Goal: Transaction & Acquisition: Purchase product/service

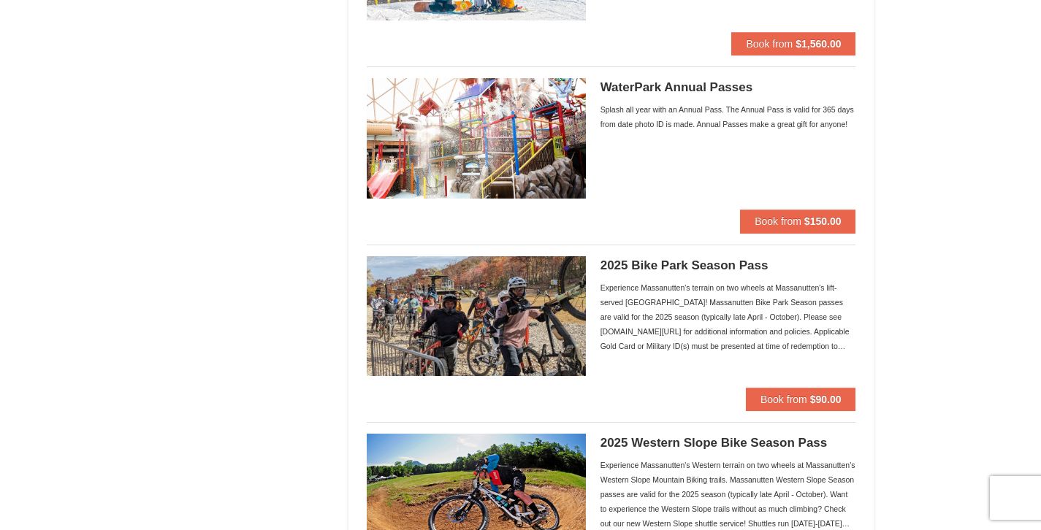
scroll to position [1185, 0]
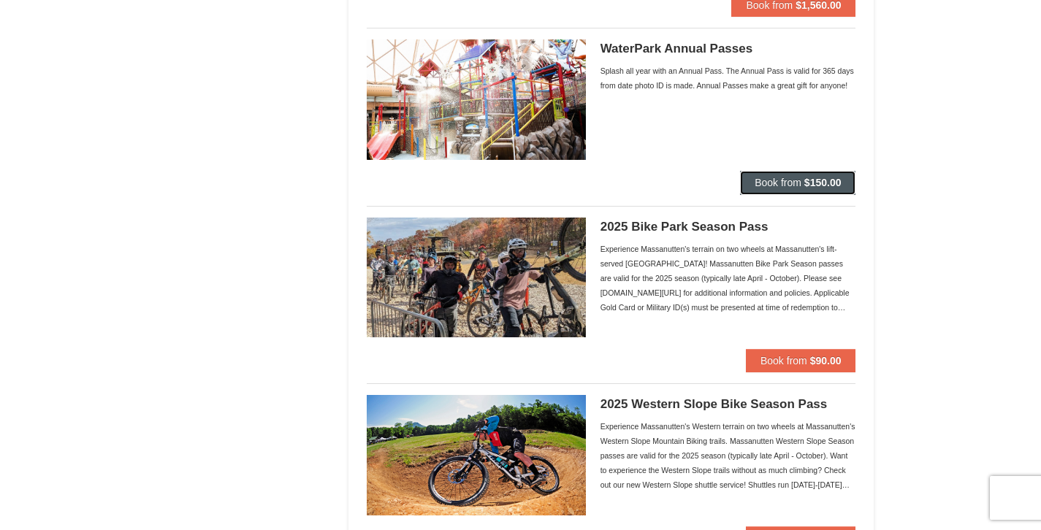
click at [810, 191] on button "Book from $150.00" at bounding box center [797, 182] width 115 height 23
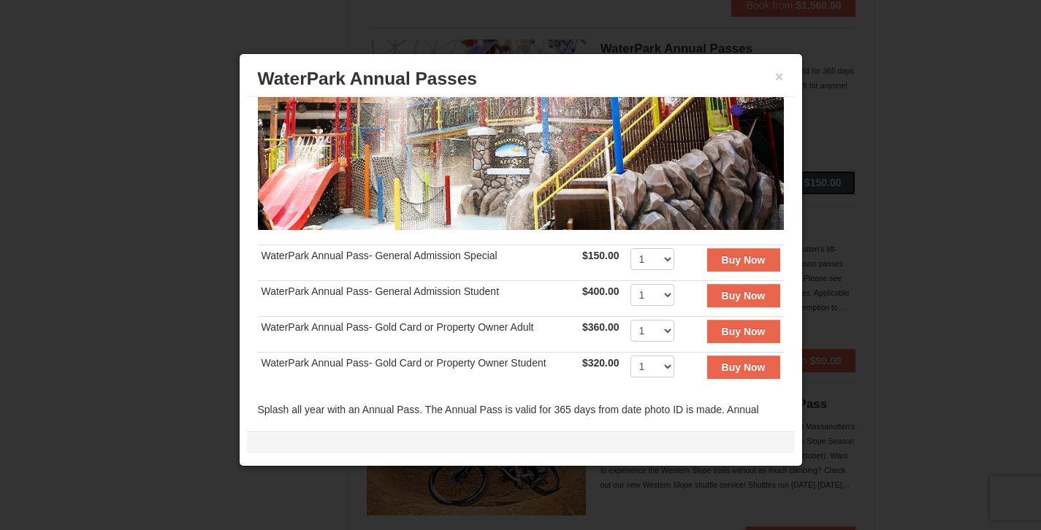
scroll to position [165, 0]
click at [654, 251] on select "1 2 3 4 5 6 7 8 9 10 11 12 13 14 15 16 17 18 19 20 21 22 23 24 25 26 27 28 29 3…" at bounding box center [652, 260] width 44 height 22
click at [657, 288] on select "1 2 3 4 5 6 7 8 9 10 11 12 13 14 15 16 17 18 19 20" at bounding box center [652, 296] width 44 height 22
click at [653, 249] on select "1 2 3 4 5 6 7 8 9 10 11 12 13 14 15 16 17 18 19 20 21 22 23 24 25 26 27 28 29 3…" at bounding box center [652, 260] width 44 height 22
select select "4"
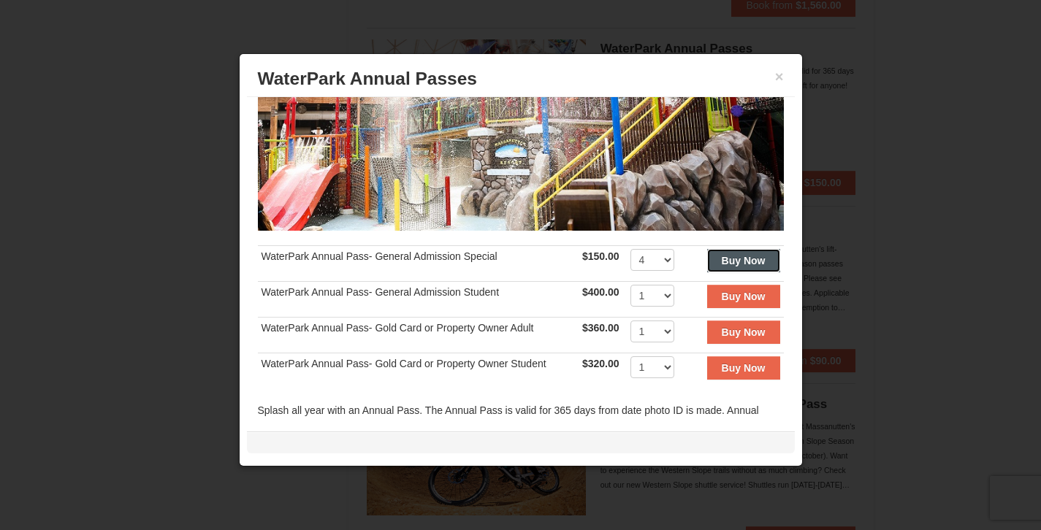
click at [727, 261] on button "Buy Now" at bounding box center [743, 260] width 73 height 23
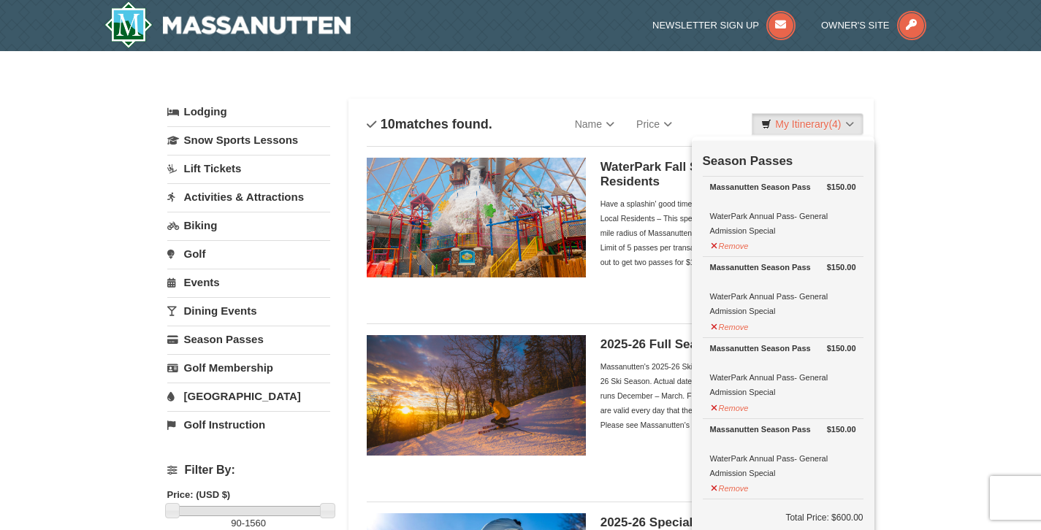
scroll to position [4, 0]
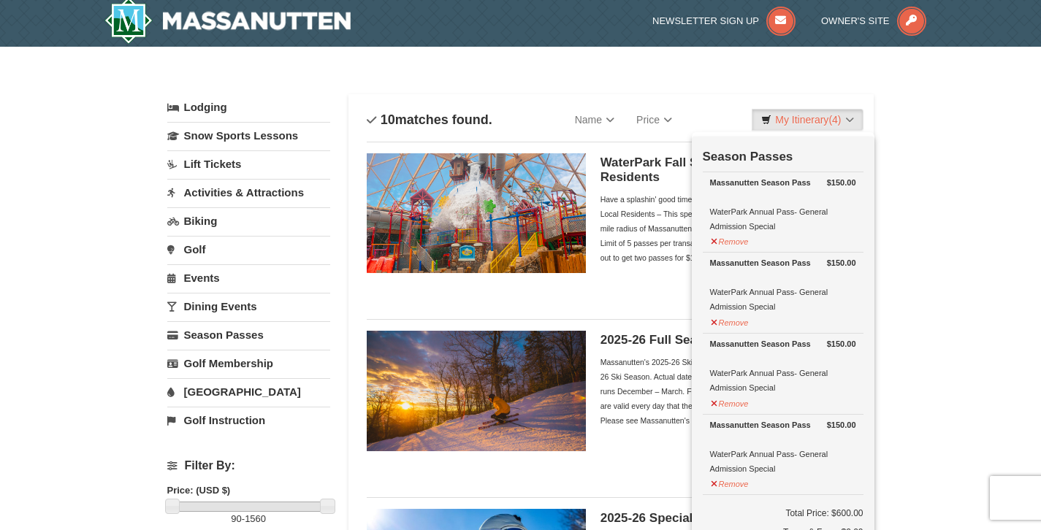
click at [741, 83] on div "Categories Filter My Itinerary (4) Check Out Now Season Passes $150.00 Massanut…" at bounding box center [520, 87] width 707 height 15
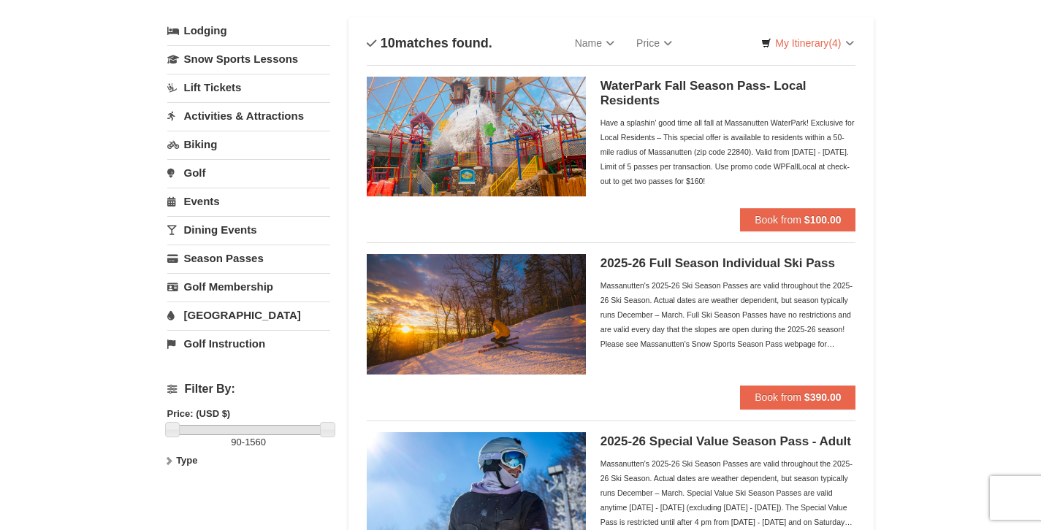
scroll to position [0, 0]
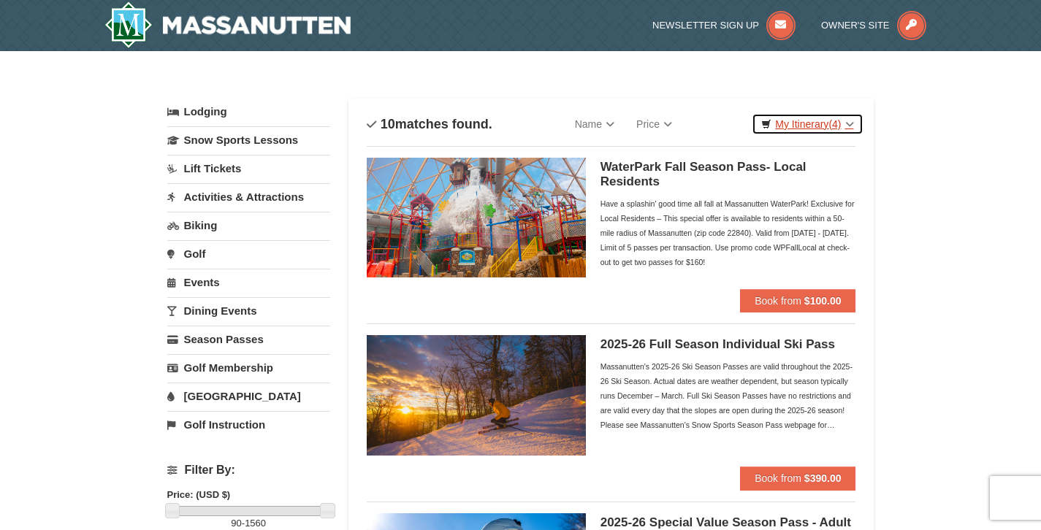
click at [826, 124] on link "My Itinerary (4)" at bounding box center [807, 124] width 111 height 22
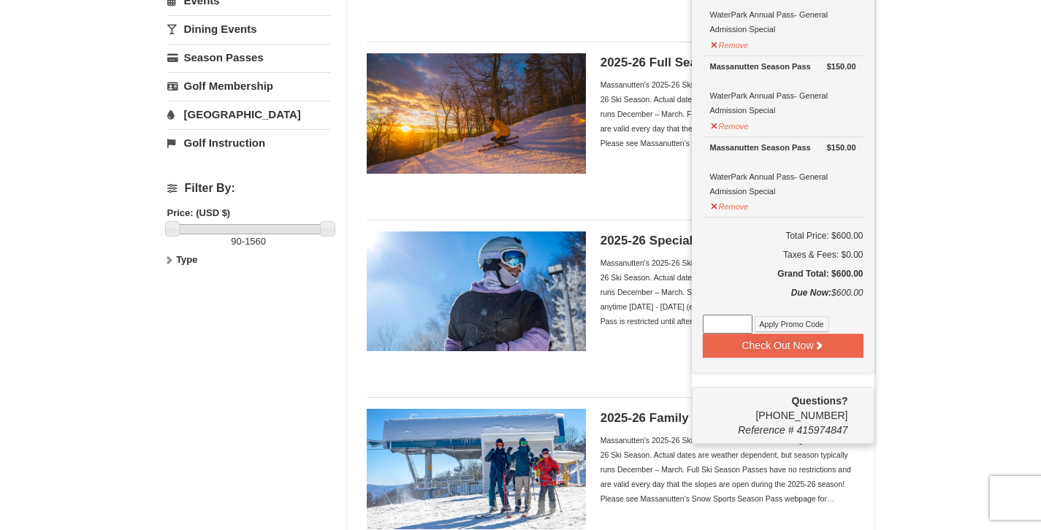
scroll to position [283, 0]
drag, startPoint x: 774, startPoint y: 413, endPoint x: 846, endPoint y: 410, distance: 71.7
click at [847, 410] on div "Questions? 1-540-289-9441 Reference # 415974847" at bounding box center [783, 414] width 183 height 57
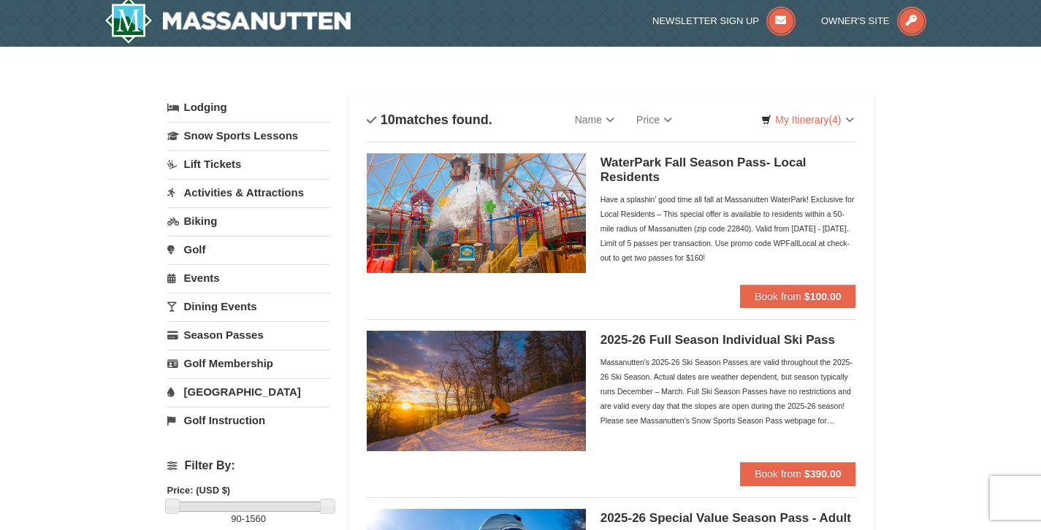
scroll to position [0, 0]
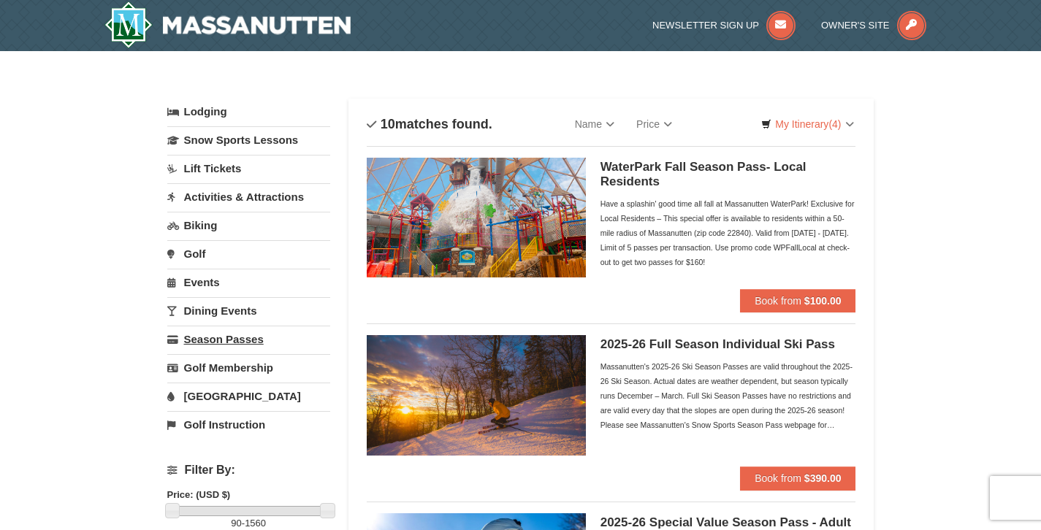
click at [249, 339] on link "Season Passes" at bounding box center [248, 339] width 163 height 27
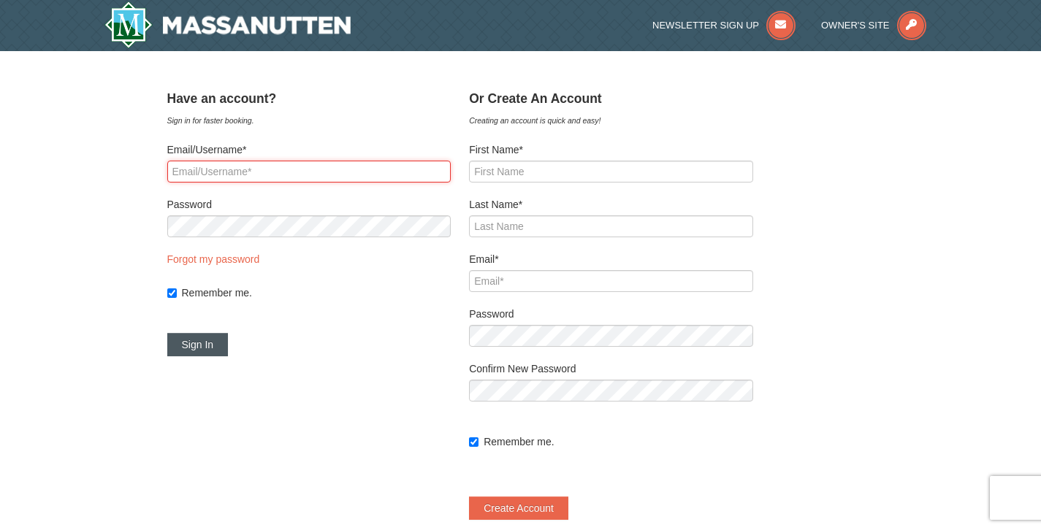
type input "mrs.juliaknight@gmail.com"
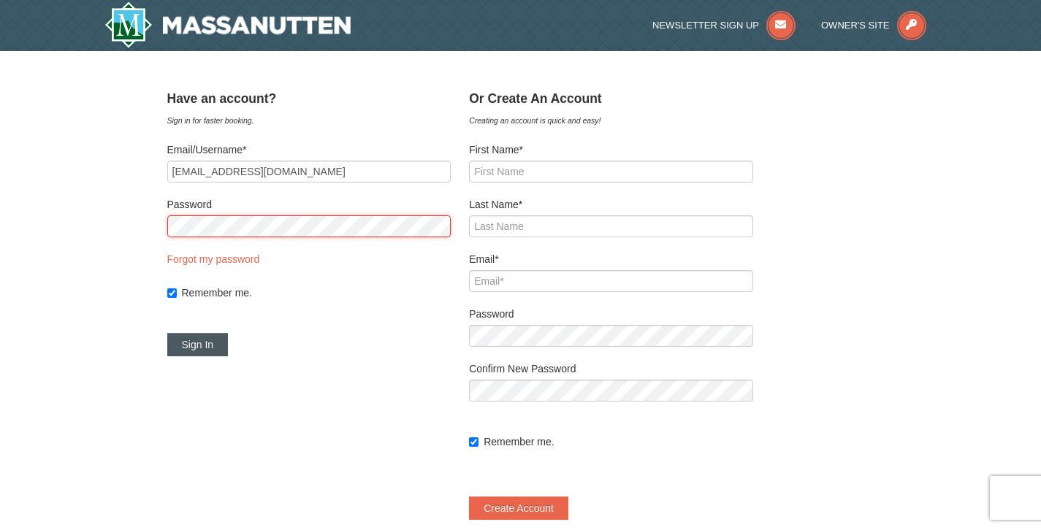
type input "mrs.juliaknight@gmail.com"
click at [229, 345] on button "Sign In" at bounding box center [197, 344] width 61 height 23
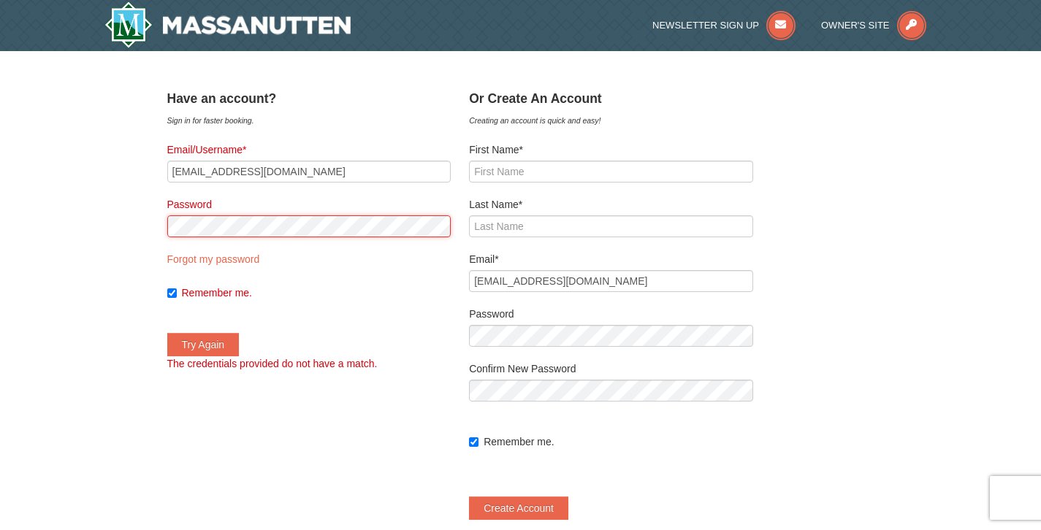
click at [167, 333] on button "Try Again" at bounding box center [203, 344] width 72 height 23
click at [225, 261] on link "Forgot my password" at bounding box center [213, 259] width 93 height 12
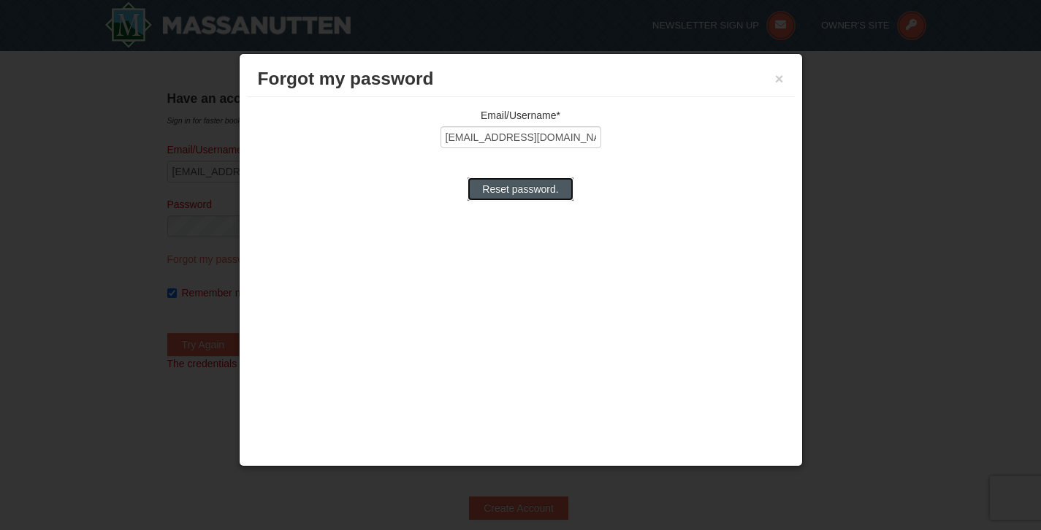
click at [528, 187] on input "Reset password." at bounding box center [519, 188] width 105 height 23
type input "Processing..."
type input "mrs.juliaknight@gmail.com"
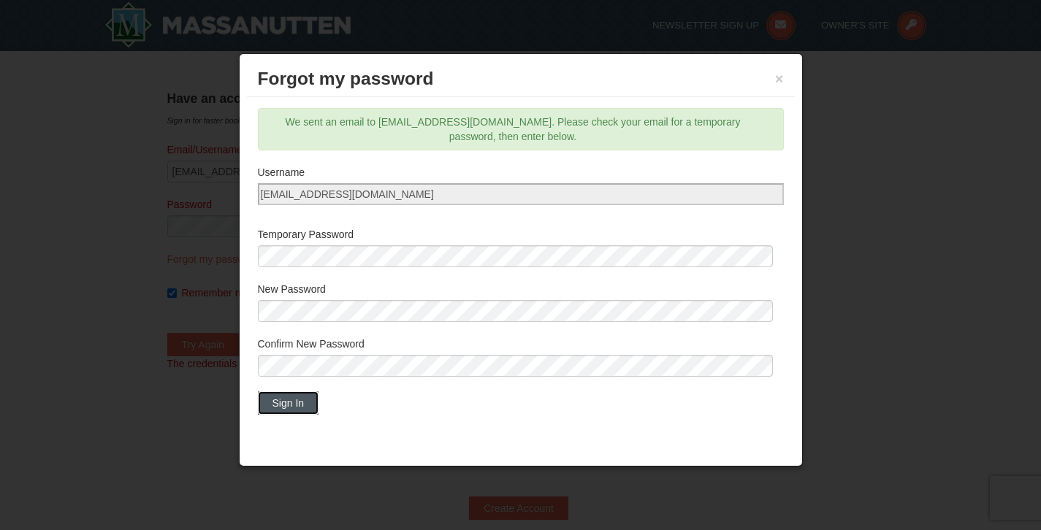
click at [297, 402] on button "Sign In" at bounding box center [288, 403] width 61 height 23
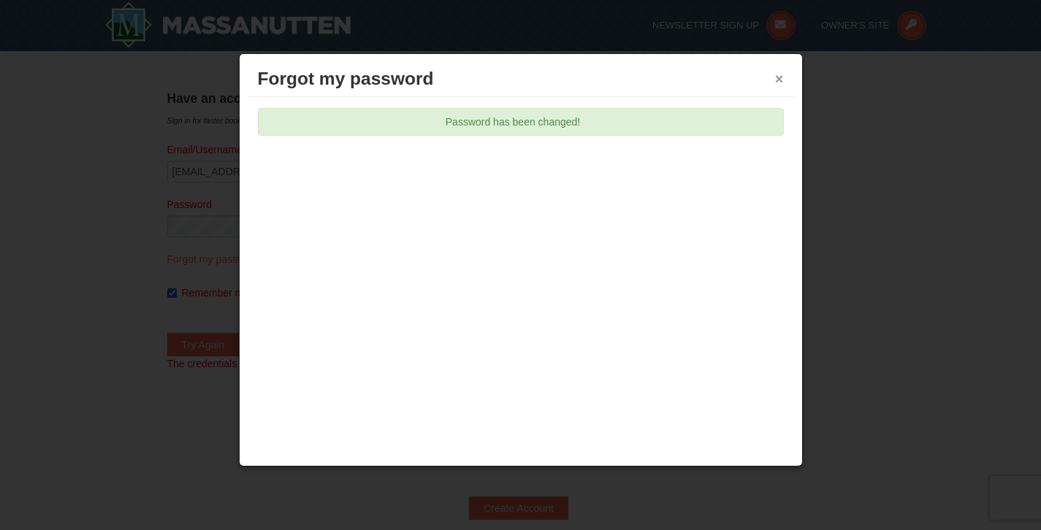
click at [782, 80] on button "×" at bounding box center [779, 79] width 9 height 15
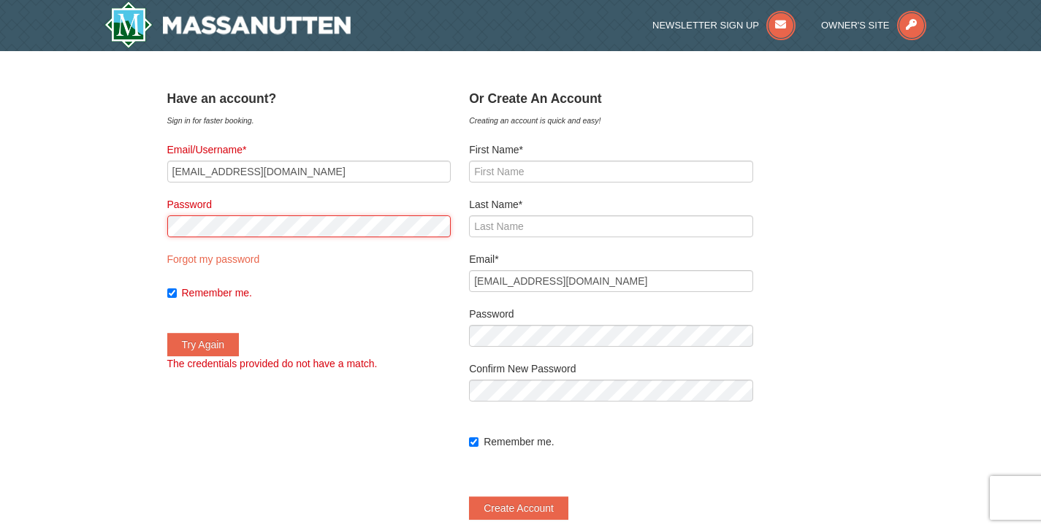
click at [167, 333] on button "Try Again" at bounding box center [203, 344] width 72 height 23
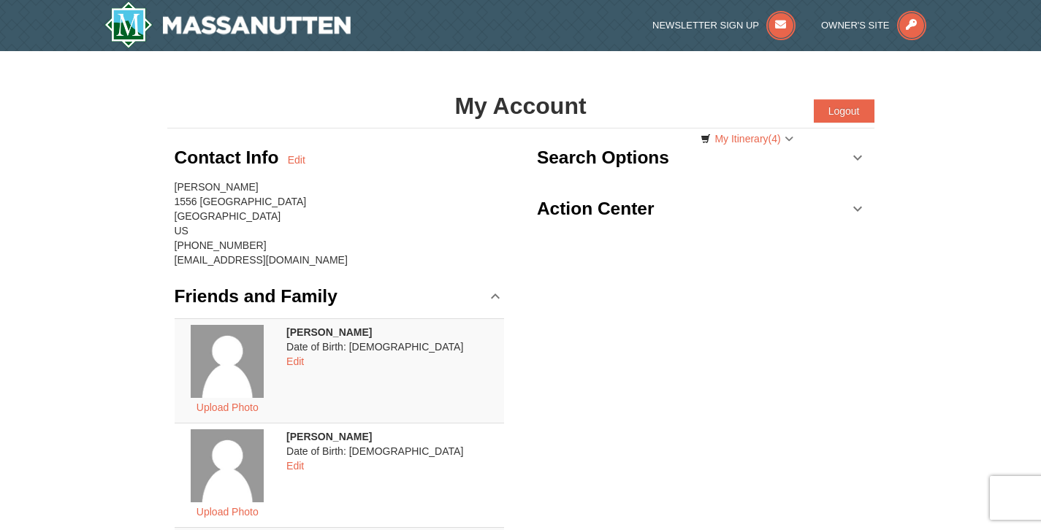
click at [601, 218] on h3 "Action Center" at bounding box center [596, 208] width 118 height 29
click at [224, 27] on img at bounding box center [227, 24] width 247 height 47
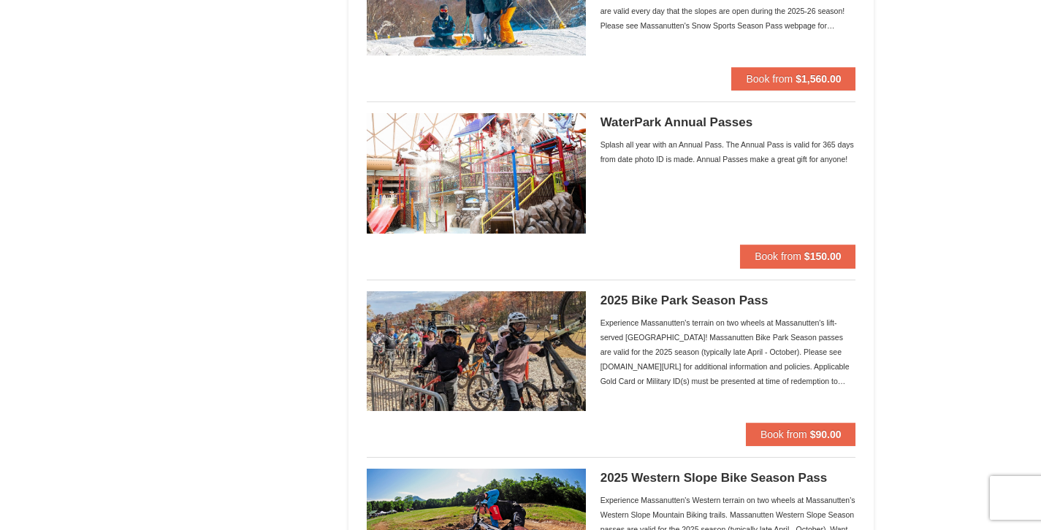
scroll to position [1117, 0]
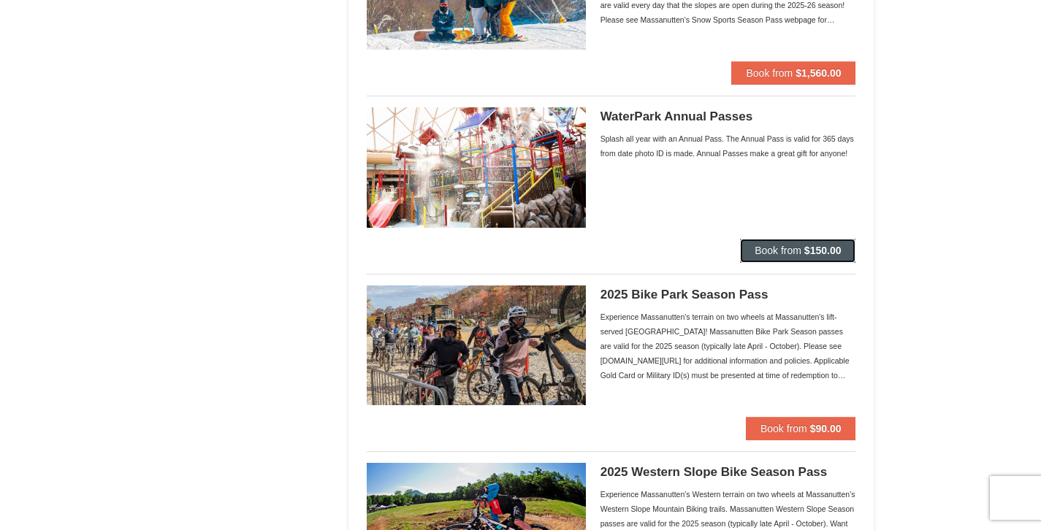
click at [801, 257] on button "Book from $150.00" at bounding box center [797, 250] width 115 height 23
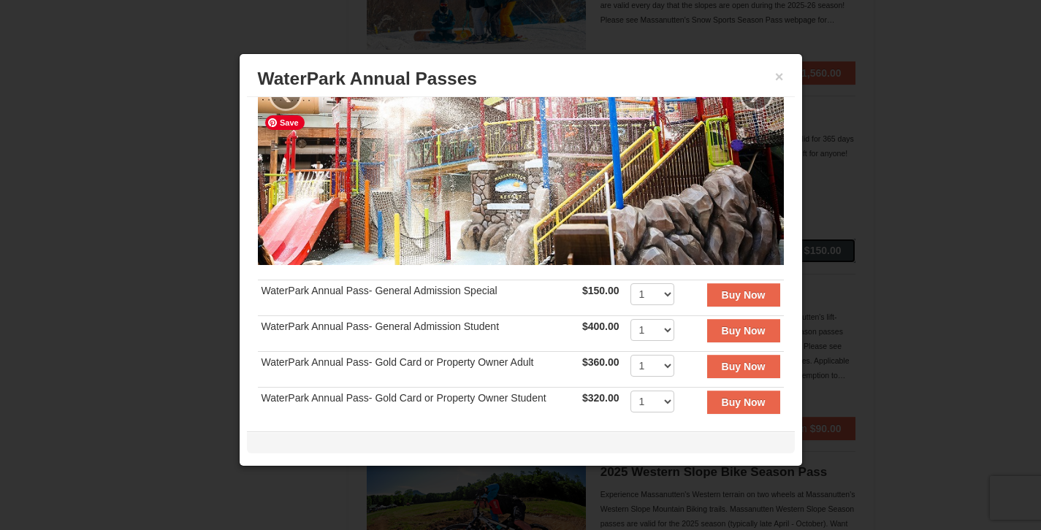
scroll to position [134, 0]
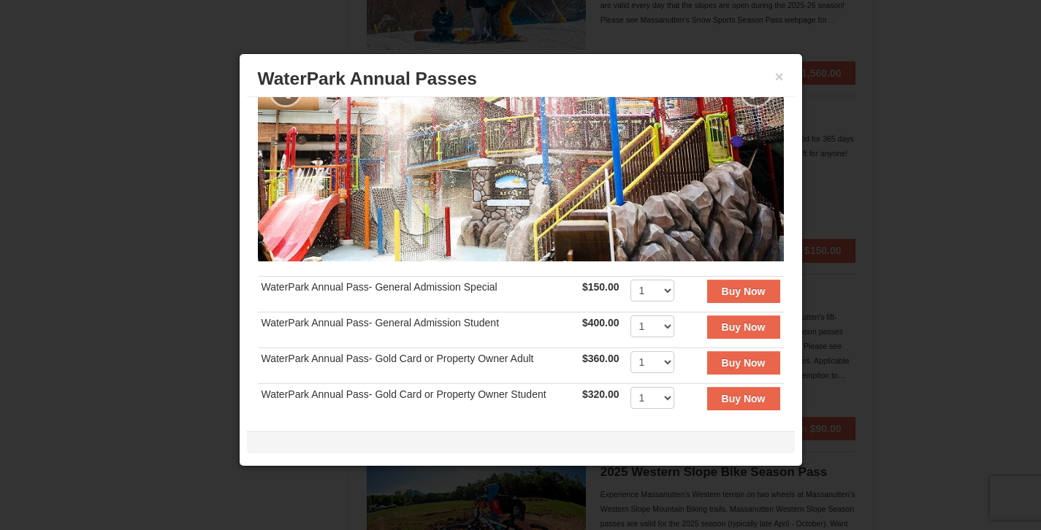
click at [668, 288] on td "1 2 3 4 5 6 7 8 9 10 11 12 13 14 15 16 17 18 19 20 21 22 23 24 25 26 27 28 29 3…" at bounding box center [655, 294] width 56 height 36
click at [663, 288] on select "1 2 3 4 5 6 7 8 9 10 11 12 13 14 15 16 17 18 19 20 21 22 23 24 25 26 27 28 29 3…" at bounding box center [652, 291] width 44 height 22
select select "4"
click at [728, 287] on strong "Buy Now" at bounding box center [744, 292] width 44 height 12
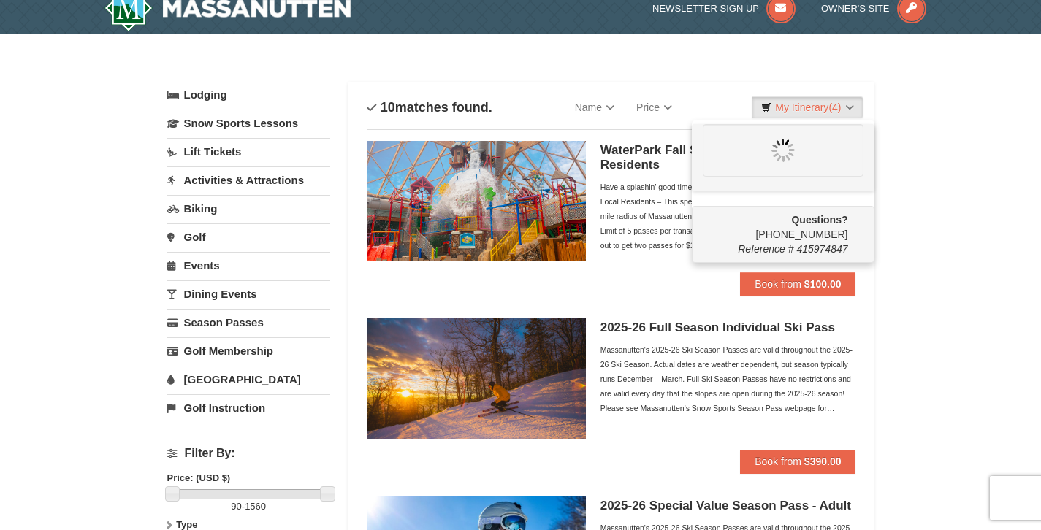
scroll to position [0, 0]
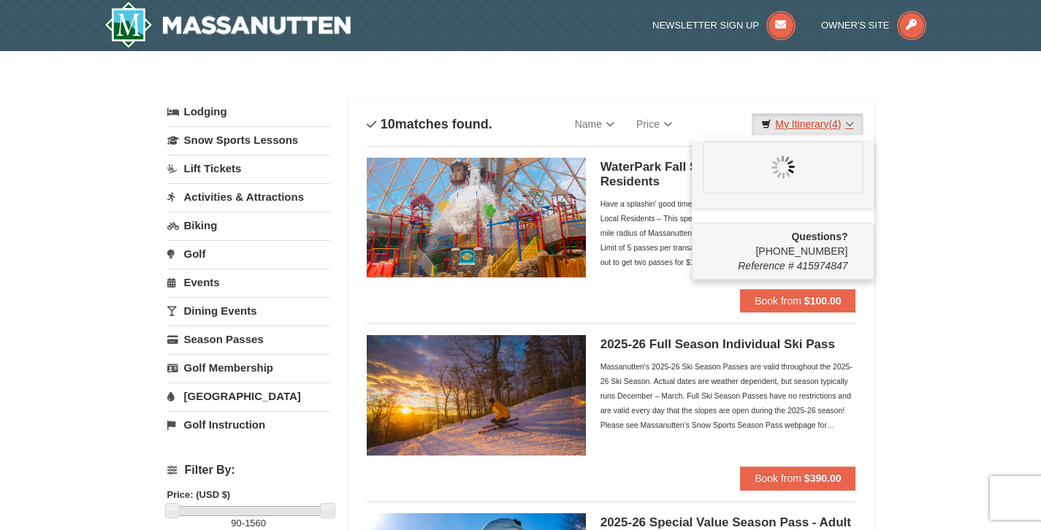
click at [817, 121] on link "My Itinerary (4)" at bounding box center [807, 124] width 111 height 22
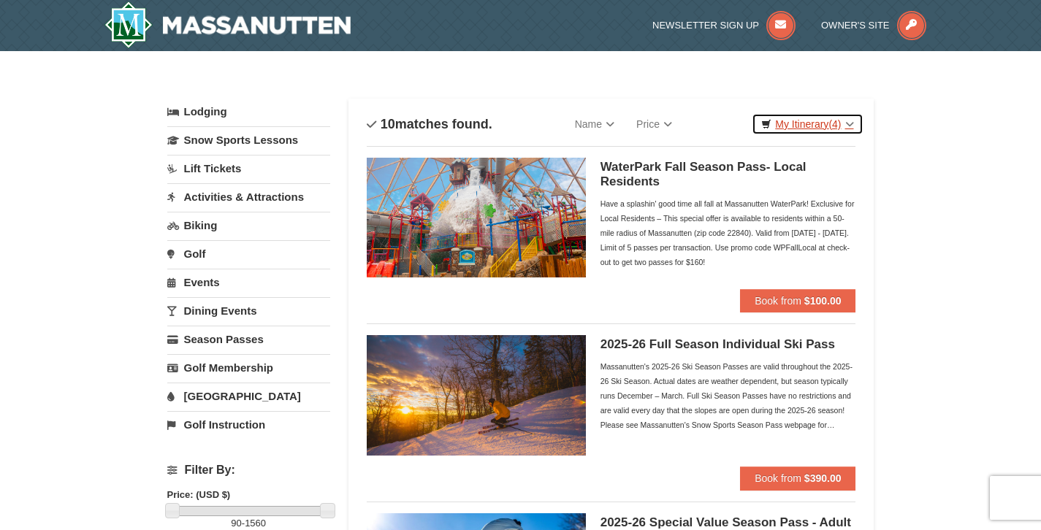
click at [817, 121] on link "My Itinerary (4)" at bounding box center [807, 124] width 111 height 22
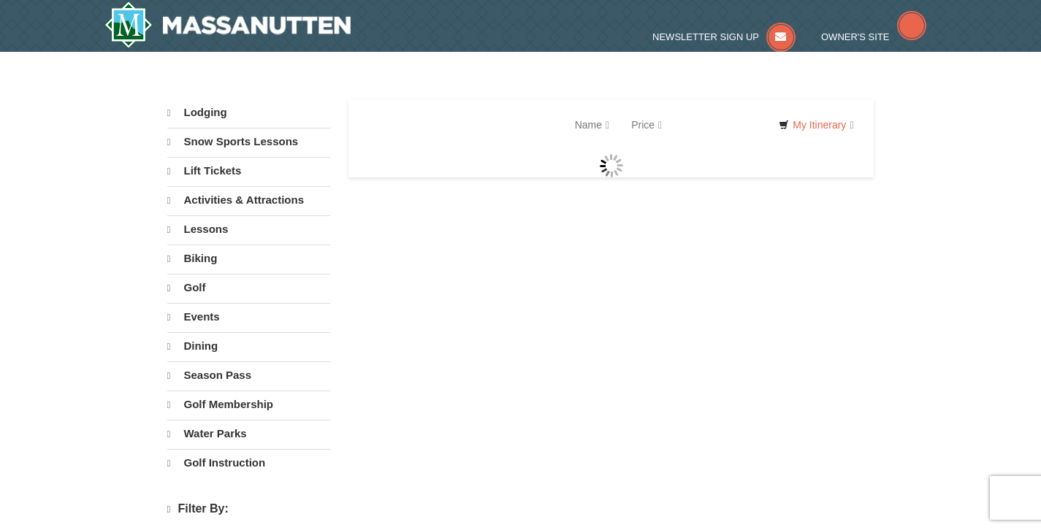
select select "9"
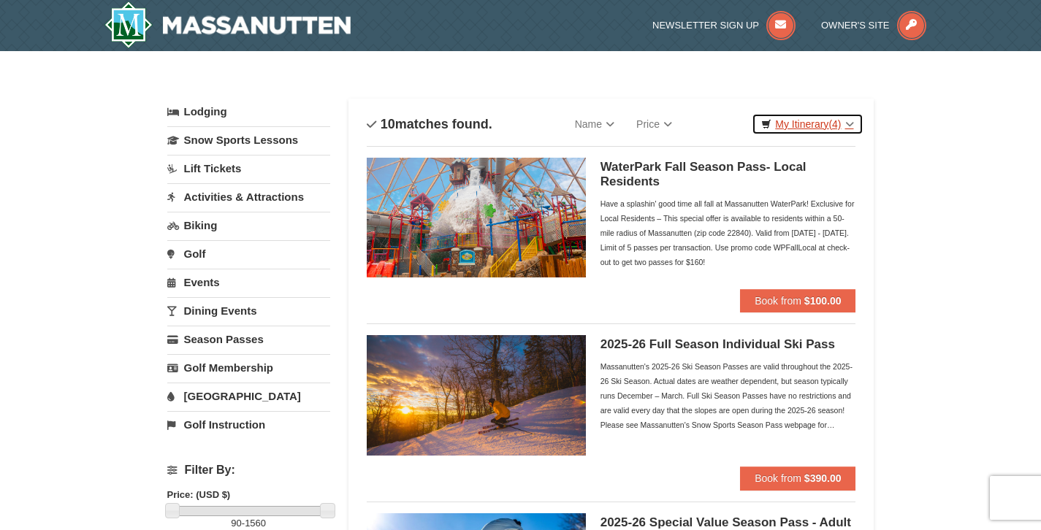
click at [814, 121] on link "My Itinerary (4)" at bounding box center [807, 124] width 111 height 22
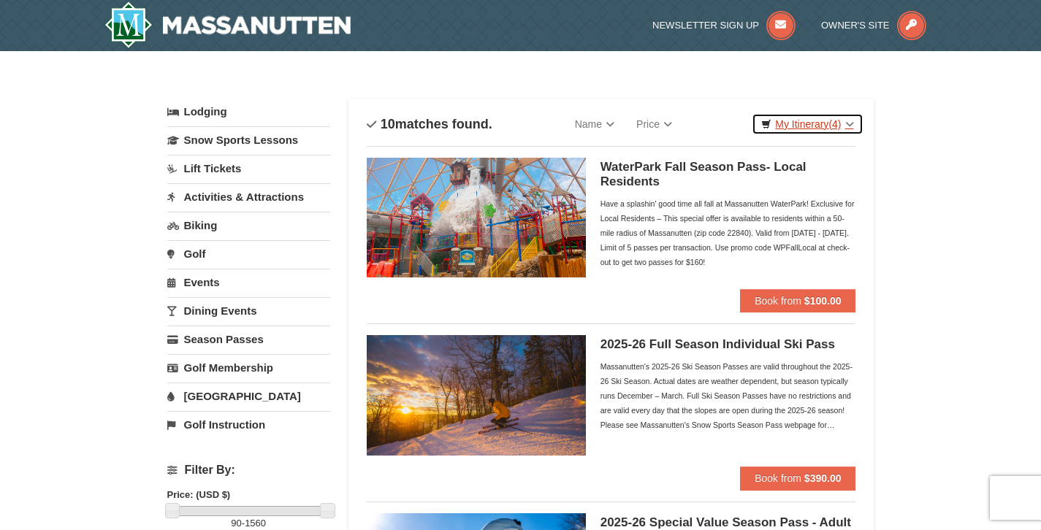
click at [822, 126] on link "My Itinerary (4)" at bounding box center [807, 124] width 111 height 22
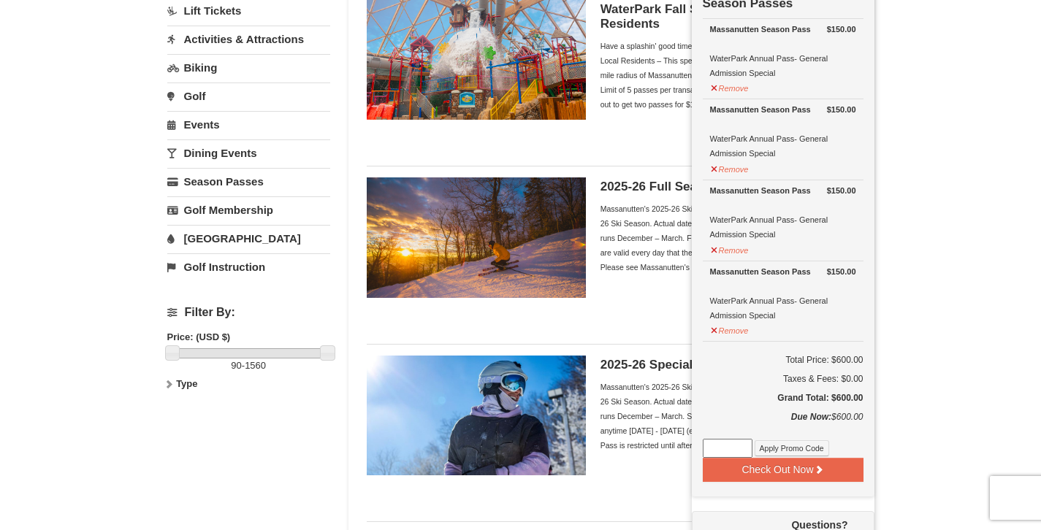
scroll to position [174, 0]
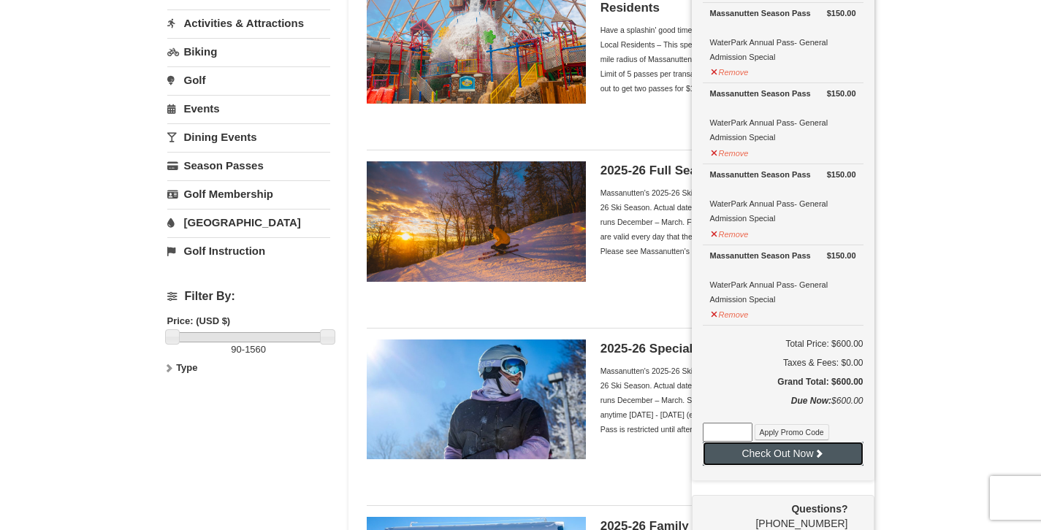
click at [777, 448] on button "Check Out Now" at bounding box center [783, 453] width 161 height 23
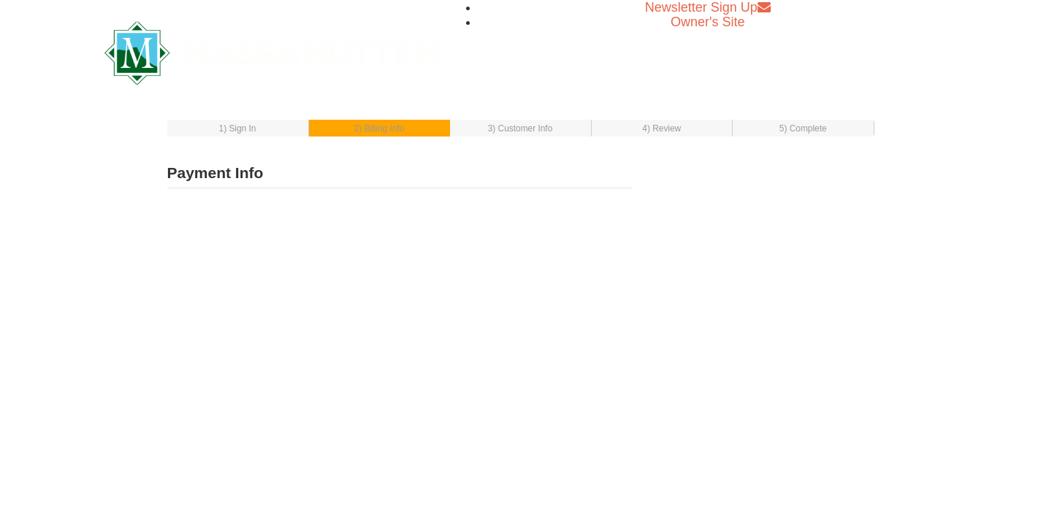
select select "1"
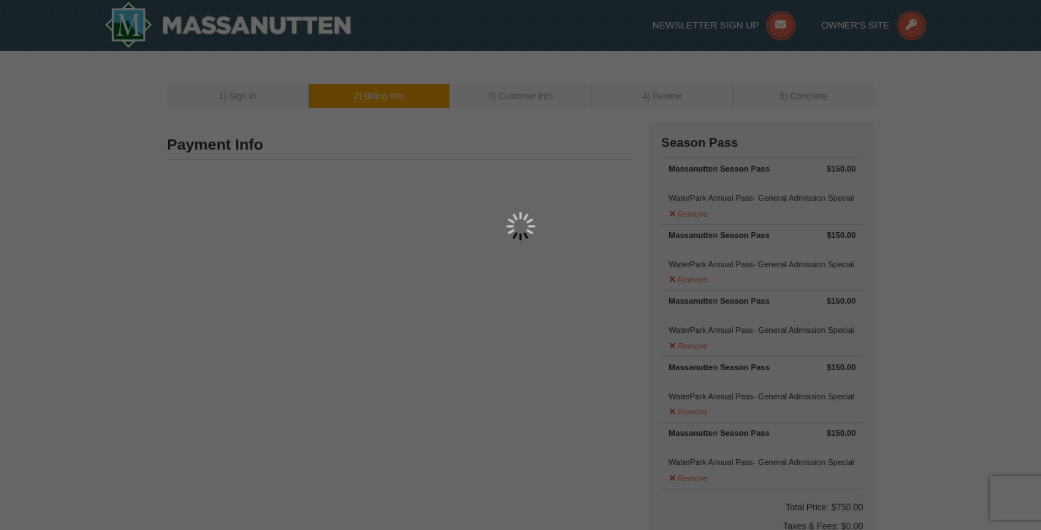
type input "1556 CUMBERLAND DRIVE"
type input "ROCKINGHAM"
type input "22801"
type input "540"
type input "742"
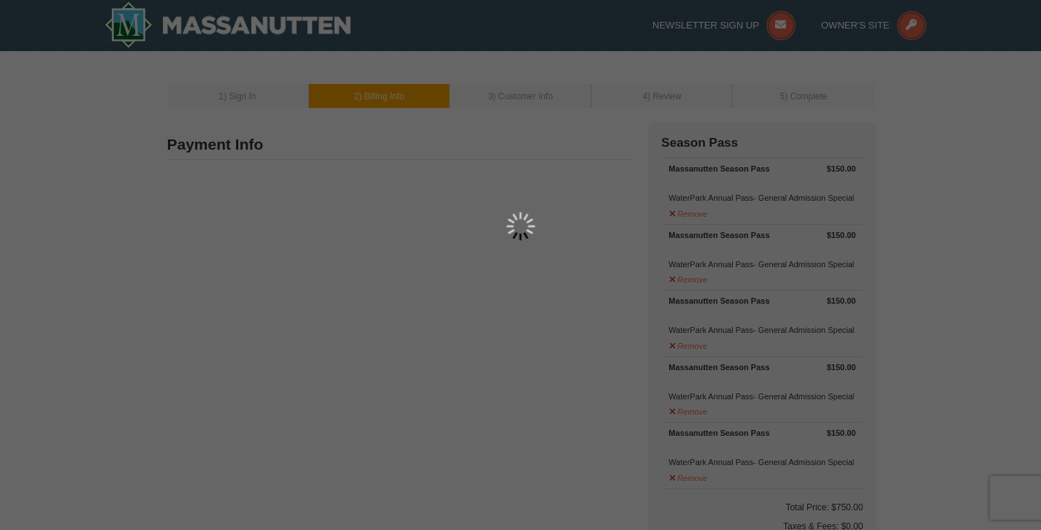
type input "8197"
type input "mrs.juliaknight@gmail.com"
select select "VA"
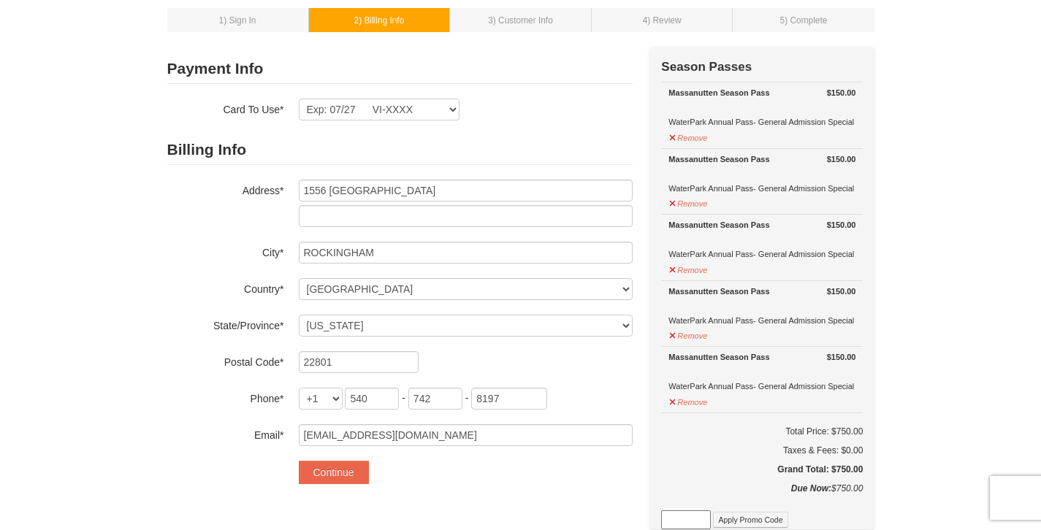
scroll to position [75, 0]
click at [671, 400] on button "Remove" at bounding box center [687, 401] width 39 height 18
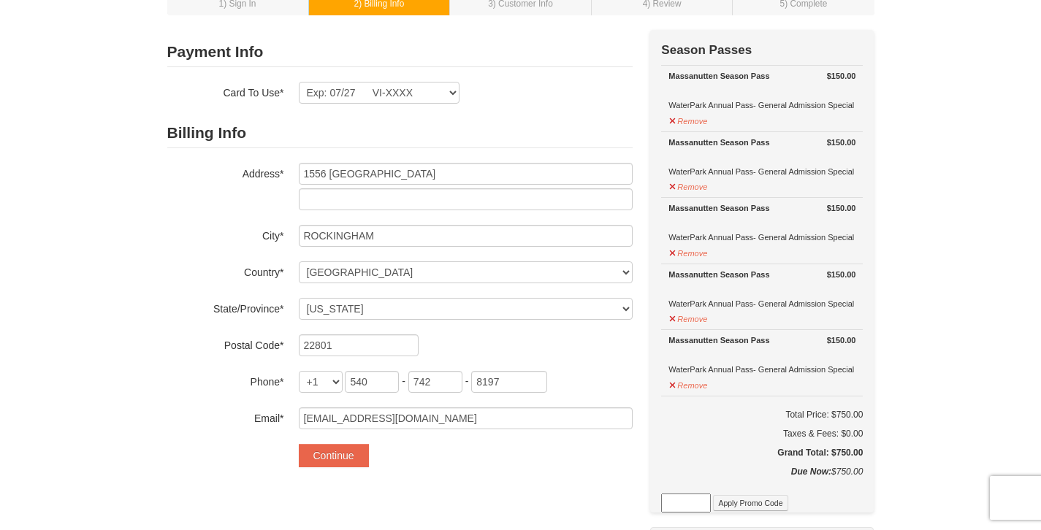
scroll to position [91, 0]
click at [683, 386] on button "Remove" at bounding box center [687, 385] width 39 height 18
click at [676, 190] on button "Remove" at bounding box center [687, 186] width 39 height 18
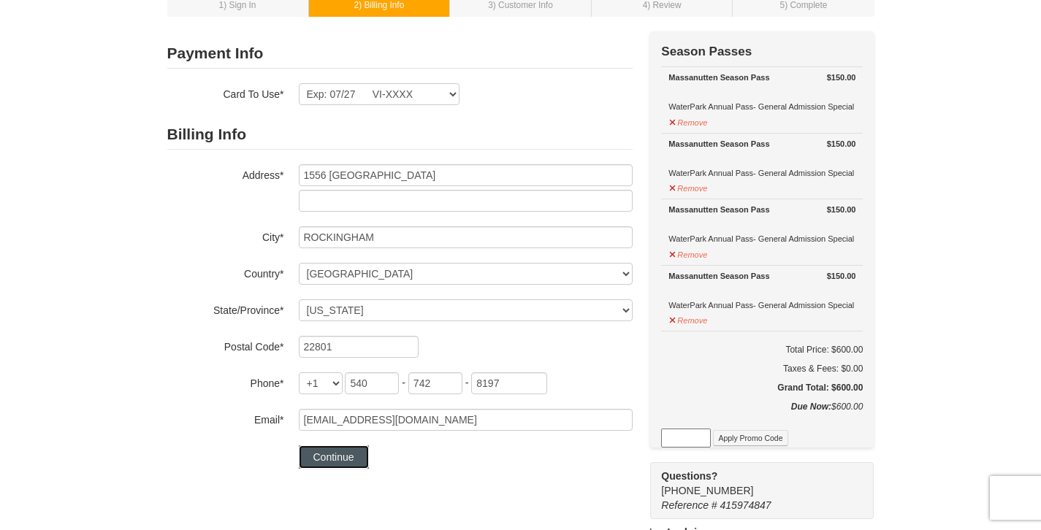
click at [346, 453] on button "Continue" at bounding box center [334, 457] width 70 height 23
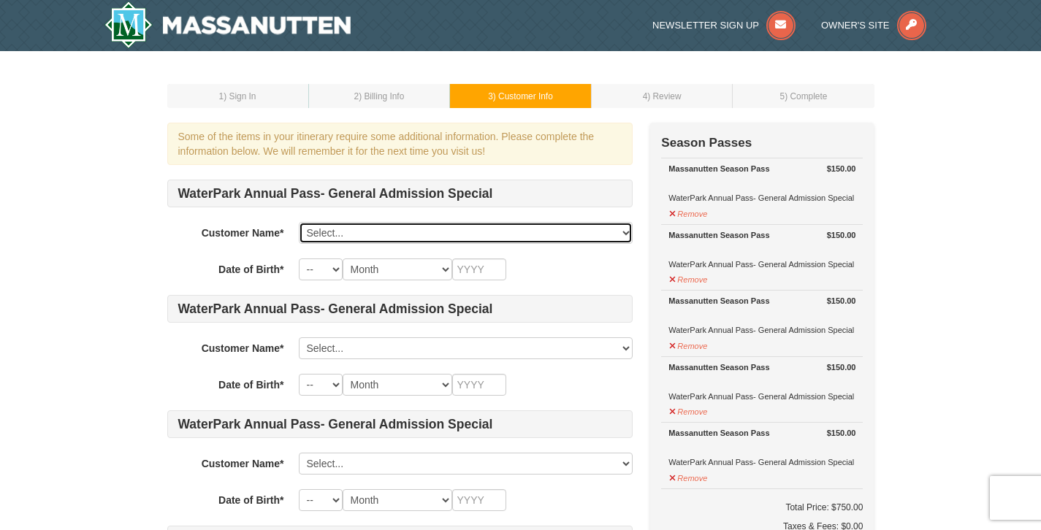
click at [377, 232] on select "Select... [PERSON_NAME] [PERSON_NAME] [PERSON_NAME] [PERSON_NAME] Add New..." at bounding box center [466, 233] width 334 height 22
select select "24717836"
select select "30"
select select "03"
type input "1987"
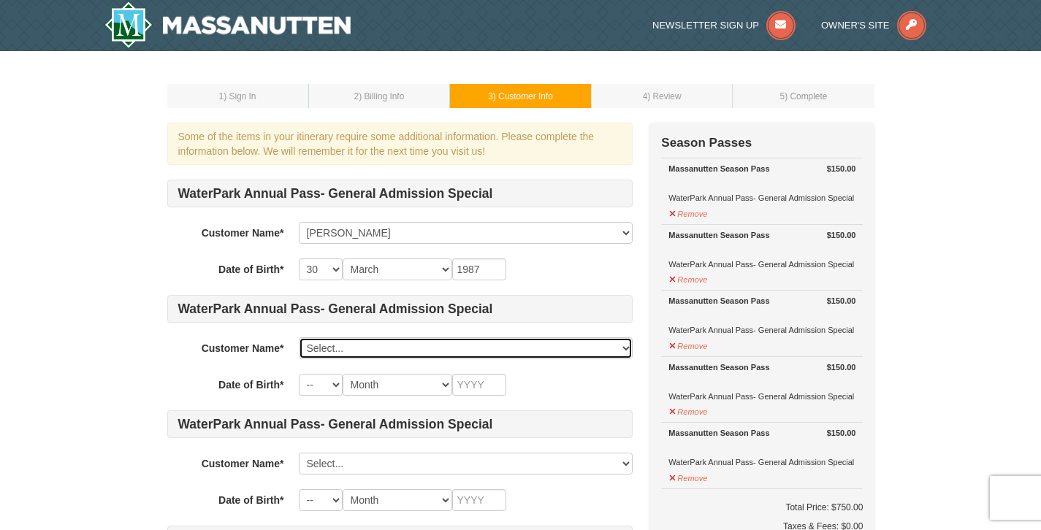
click at [359, 354] on select "Select... [PERSON_NAME] [PERSON_NAME] [PERSON_NAME] [PERSON_NAME] Add New..." at bounding box center [466, 348] width 334 height 22
select select "25825604"
select select "28"
select select "09"
type input "1987"
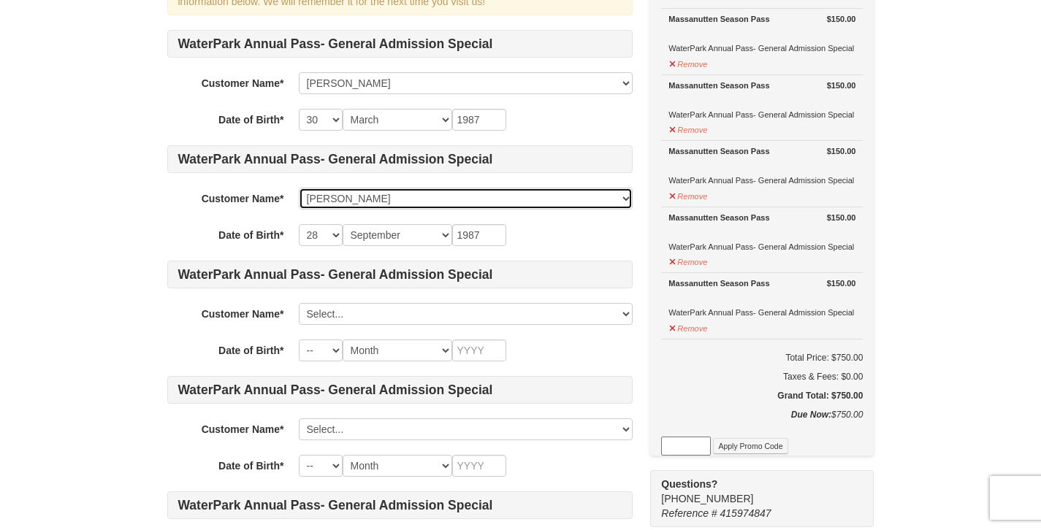
scroll to position [153, 0]
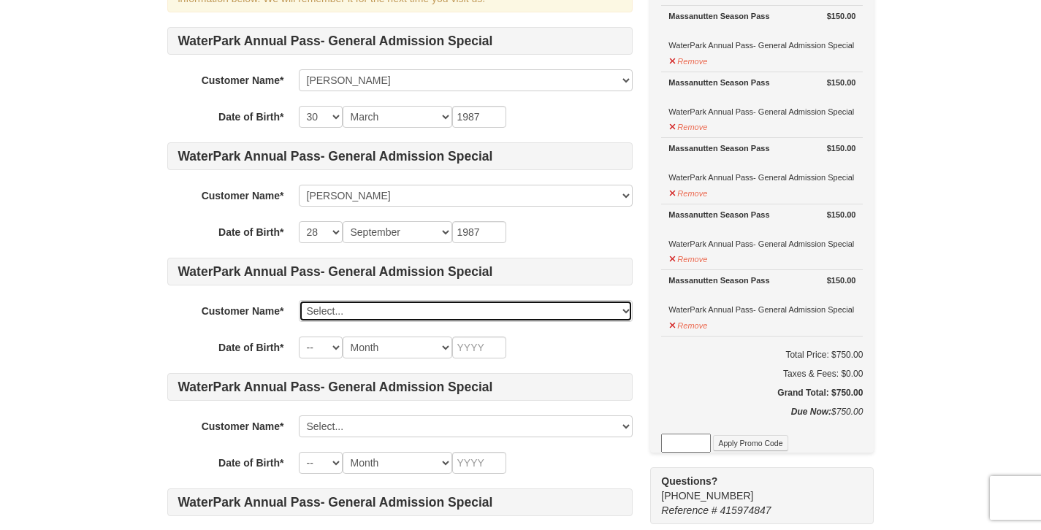
click at [323, 310] on select "Select... [PERSON_NAME] [PERSON_NAME] [PERSON_NAME] [PERSON_NAME] Add New..." at bounding box center [466, 311] width 334 height 22
select select "25825601"
select select "15"
select select "02"
type input "2019"
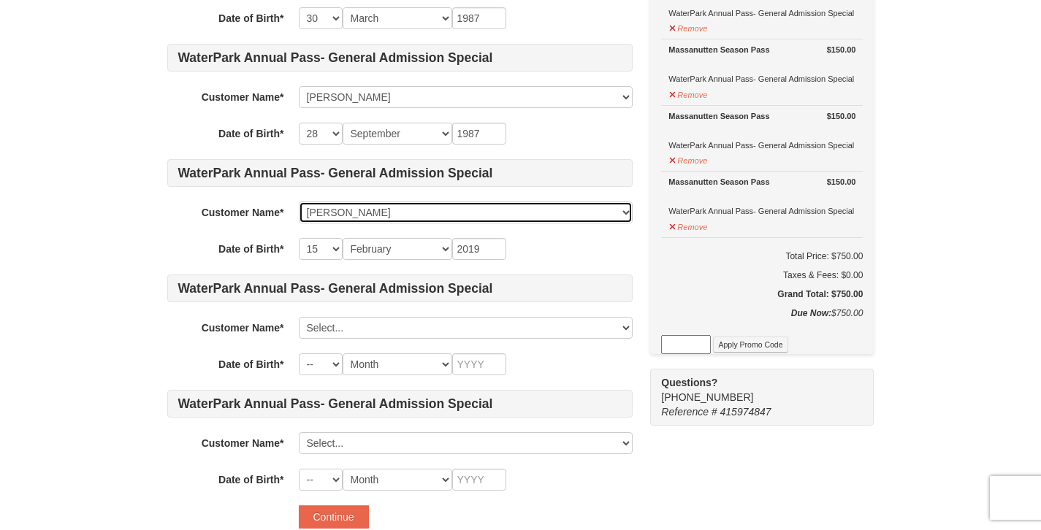
scroll to position [279, 0]
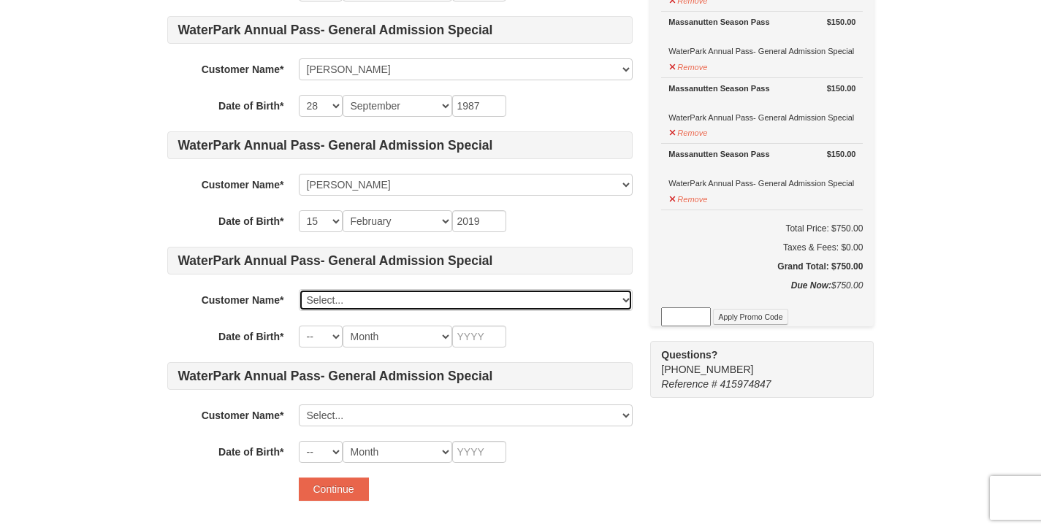
click at [340, 305] on select "Select... [PERSON_NAME] [PERSON_NAME] [PERSON_NAME] [PERSON_NAME] Add New..." at bounding box center [466, 300] width 334 height 22
select select "25825603"
select select "20"
select select "12"
type input "2021"
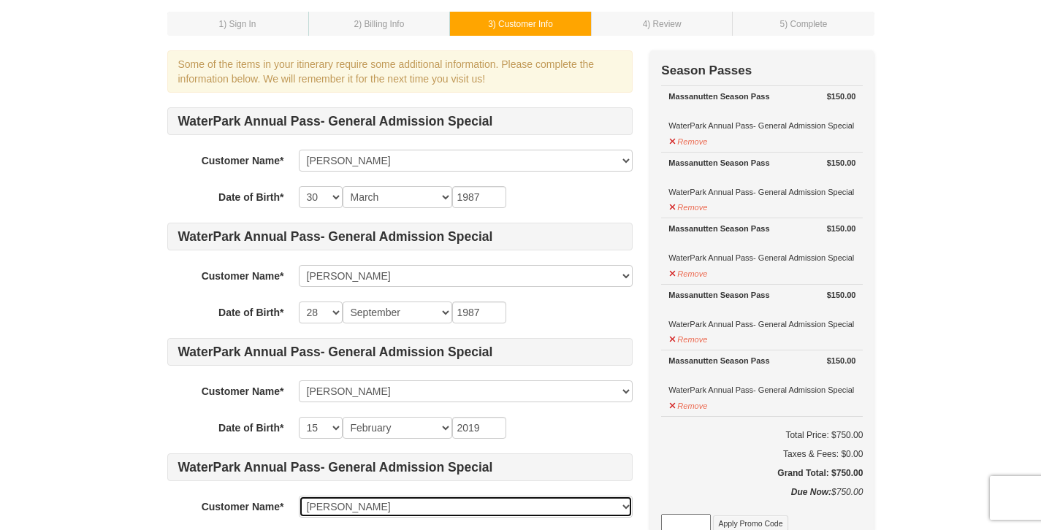
scroll to position [71, 0]
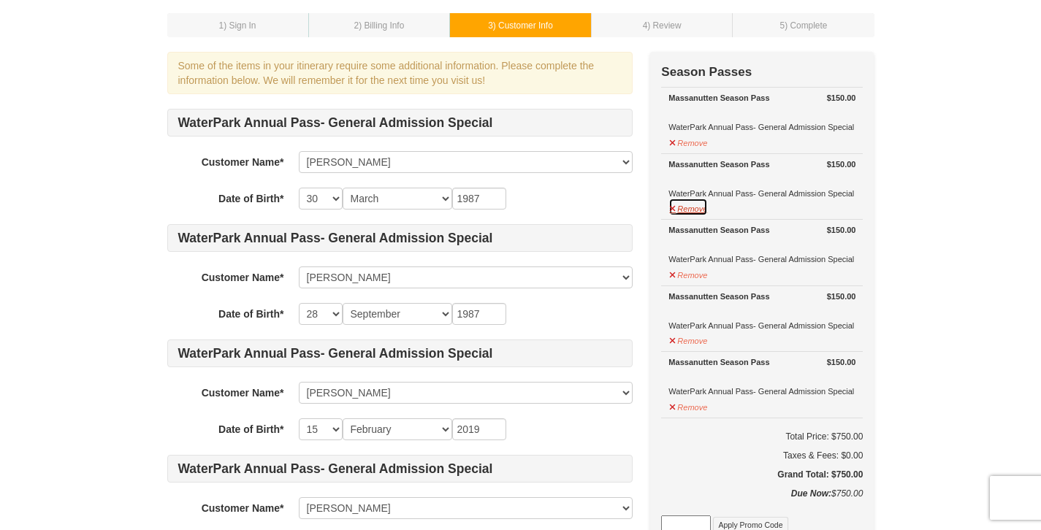
click at [680, 207] on button "Remove" at bounding box center [687, 207] width 39 height 18
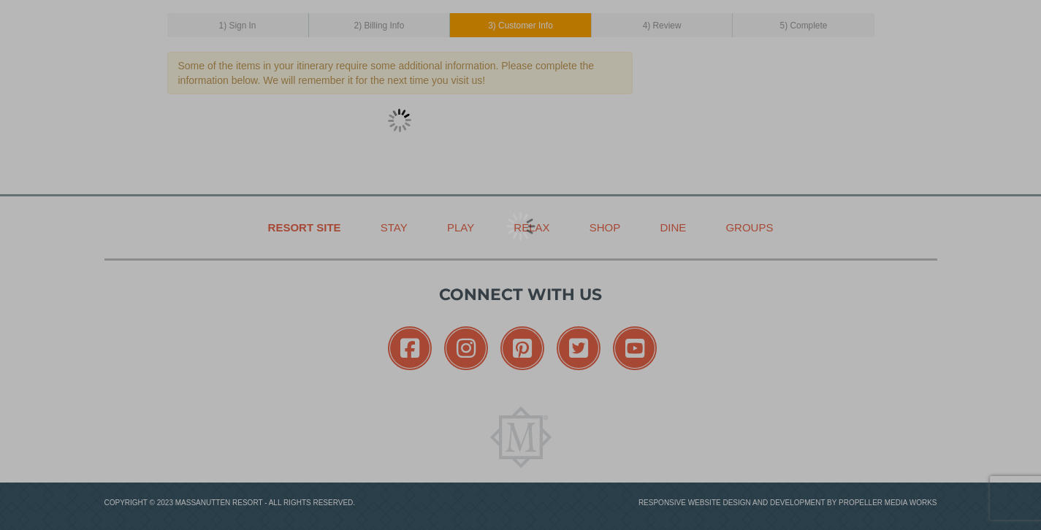
scroll to position [71, 0]
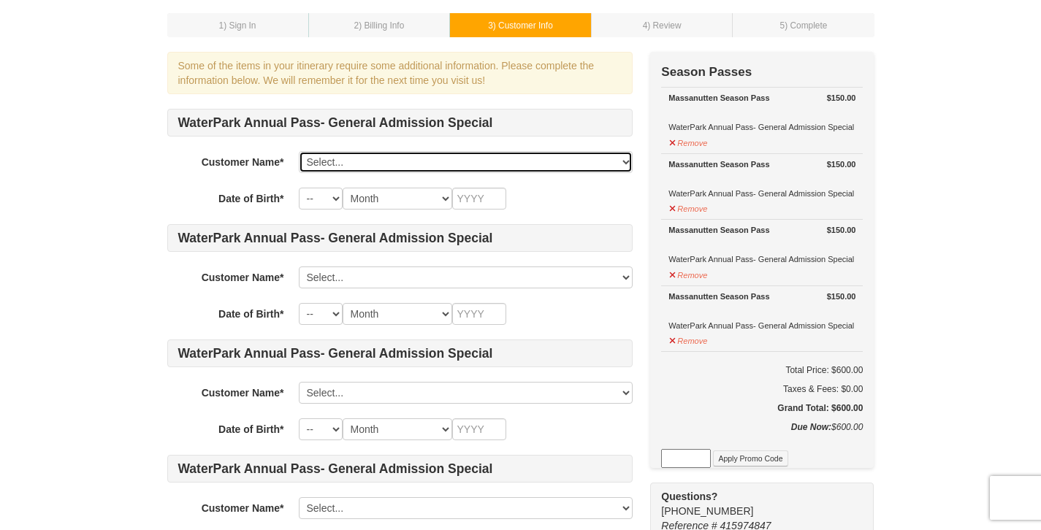
click at [428, 162] on select "Select... Julia Knight Caroline Knight Brock Knight Josh Knight Add New..." at bounding box center [466, 162] width 334 height 22
select select "24717836"
select select "30"
select select "03"
type input "1987"
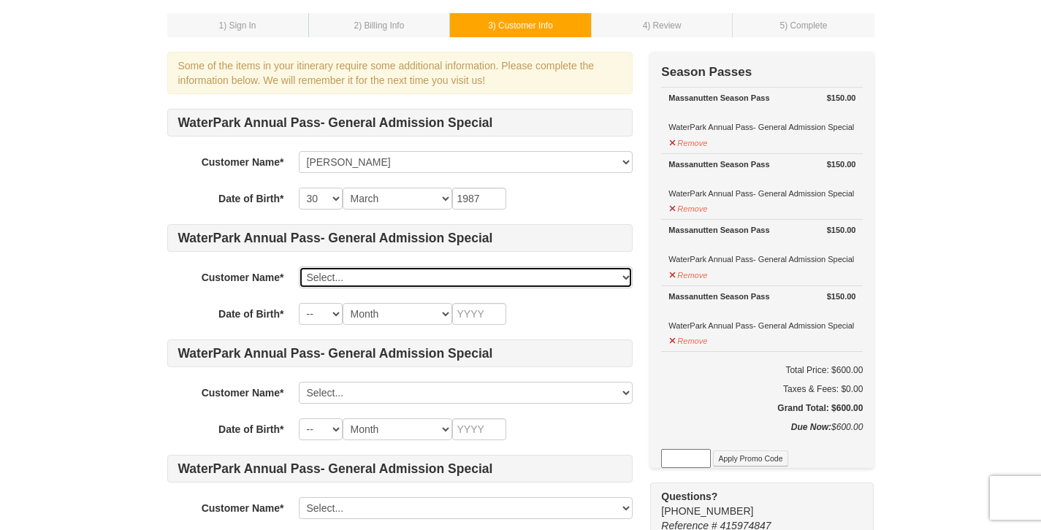
click at [330, 282] on select "Select... Julia Knight Caroline Knight Brock Knight Josh Knight Add New..." at bounding box center [466, 278] width 334 height 22
select select "25825604"
select select "28"
select select "09"
type input "1987"
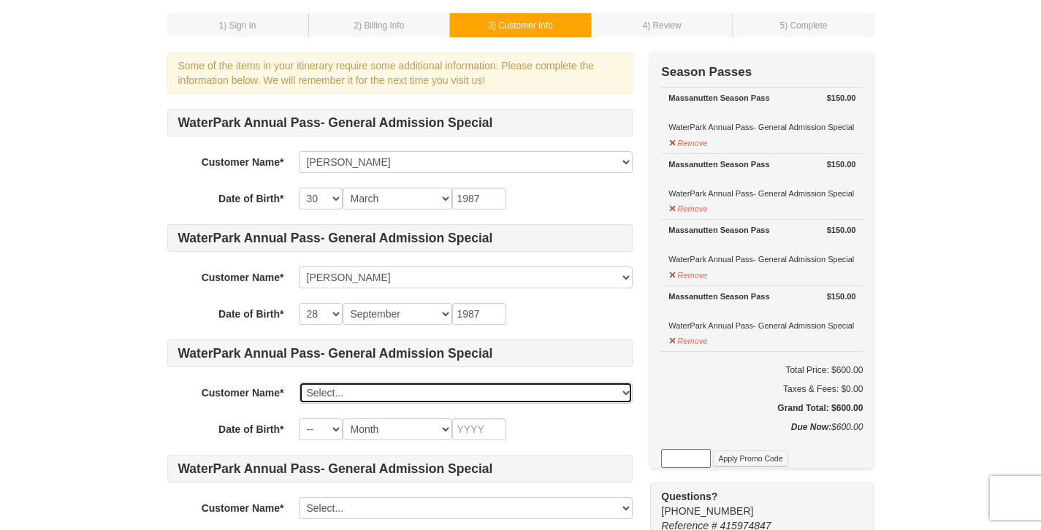
click at [321, 389] on select "Select... Julia Knight Caroline Knight Brock Knight Josh Knight Add New..." at bounding box center [466, 393] width 334 height 22
select select "25825601"
select select "15"
select select "02"
type input "2019"
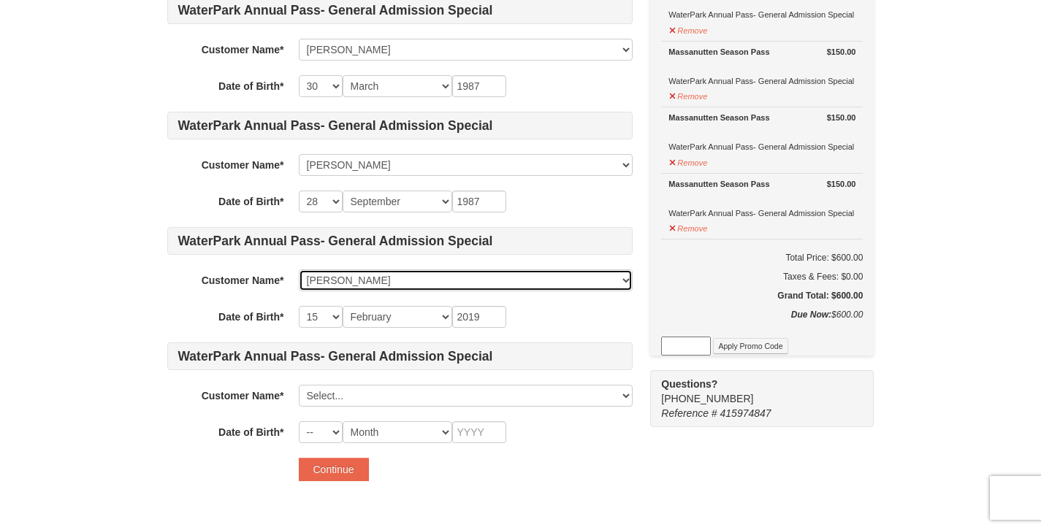
scroll to position [234, 0]
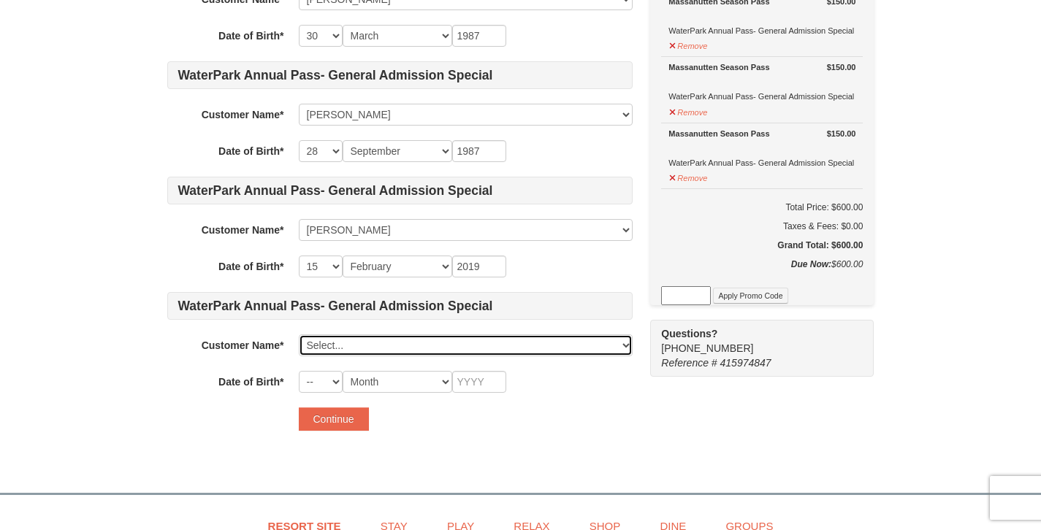
click at [348, 351] on select "Select... Julia Knight Caroline Knight Brock Knight Josh Knight Add New..." at bounding box center [466, 346] width 334 height 22
select select "25825603"
select select "20"
select select "12"
type input "2021"
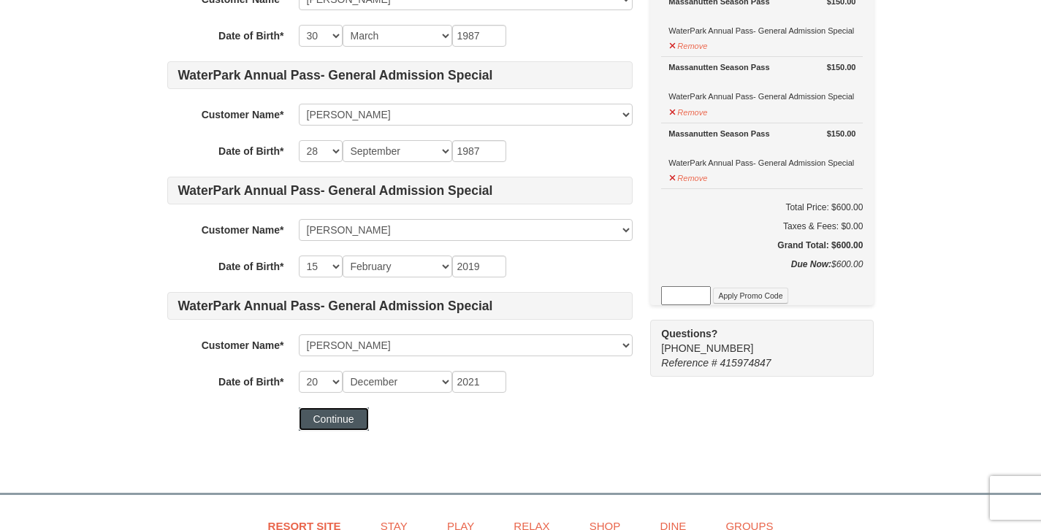
click at [350, 416] on button "Continue" at bounding box center [334, 419] width 70 height 23
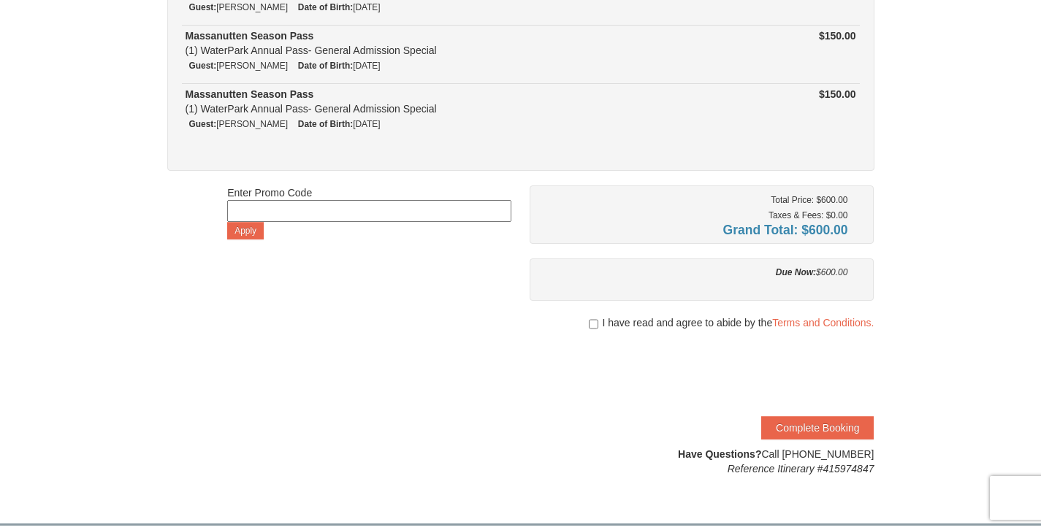
scroll to position [259, 0]
click at [803, 321] on link "Terms and Conditions." at bounding box center [823, 322] width 102 height 12
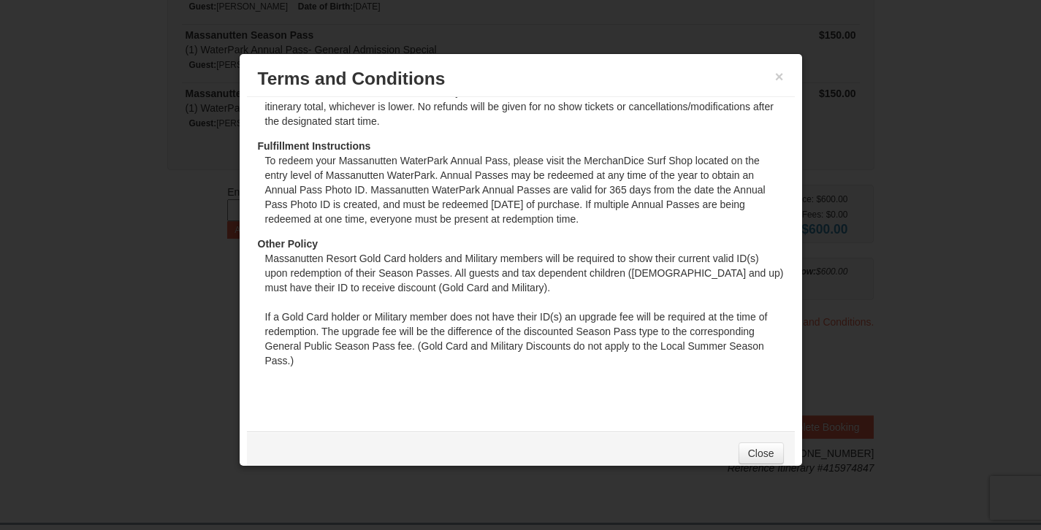
scroll to position [125, 0]
click at [757, 456] on link "Close" at bounding box center [760, 454] width 45 height 22
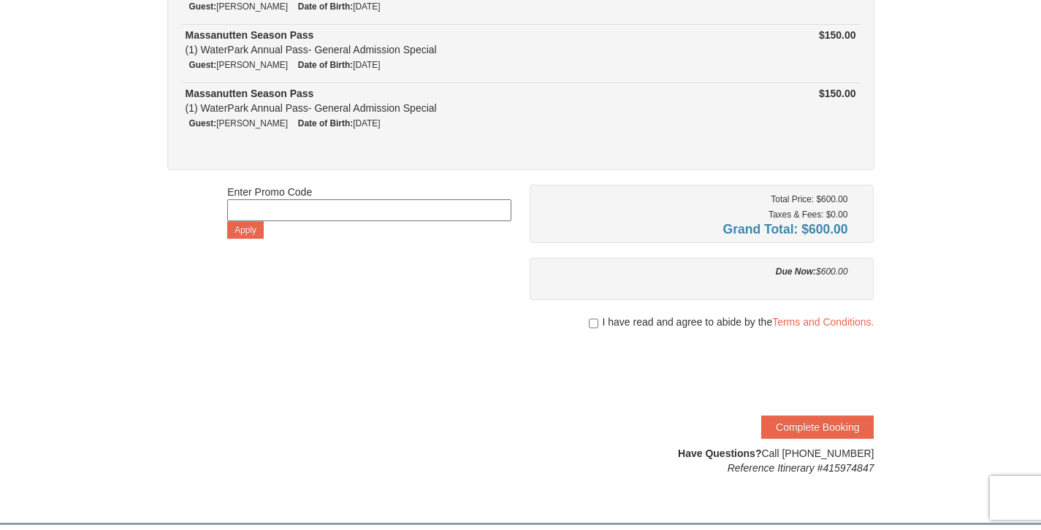
click at [836, 325] on span "I have read and agree to abide by the Terms and Conditions." at bounding box center [738, 322] width 272 height 15
click at [836, 319] on link "Terms and Conditions." at bounding box center [823, 322] width 102 height 12
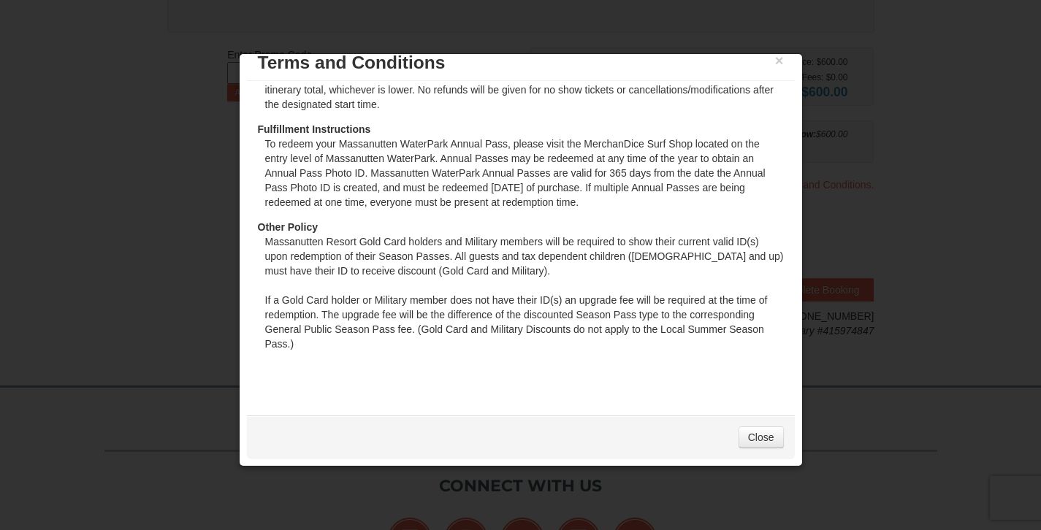
scroll to position [405, 0]
click at [752, 441] on link "Close" at bounding box center [760, 438] width 45 height 22
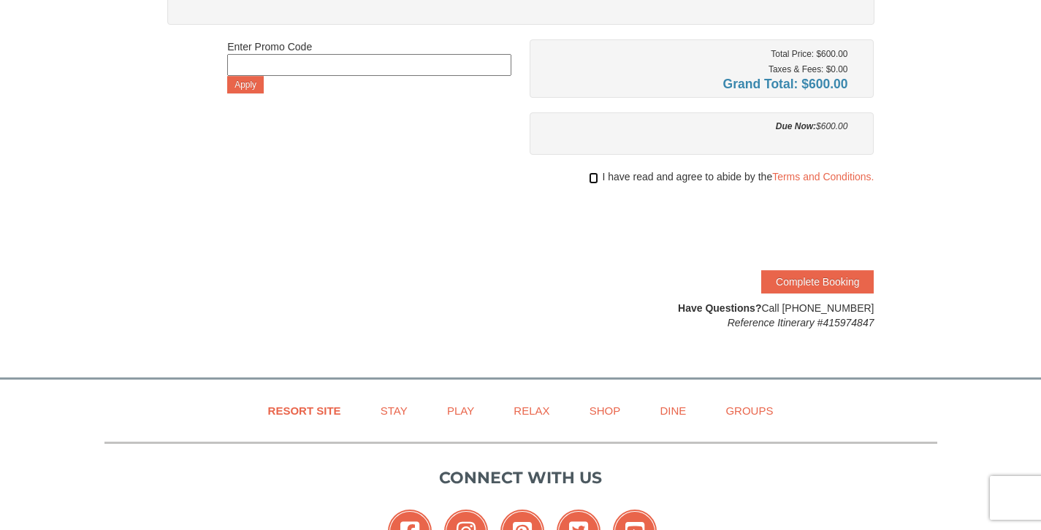
click at [592, 175] on input "checkbox" at bounding box center [593, 178] width 9 height 12
checkbox input "true"
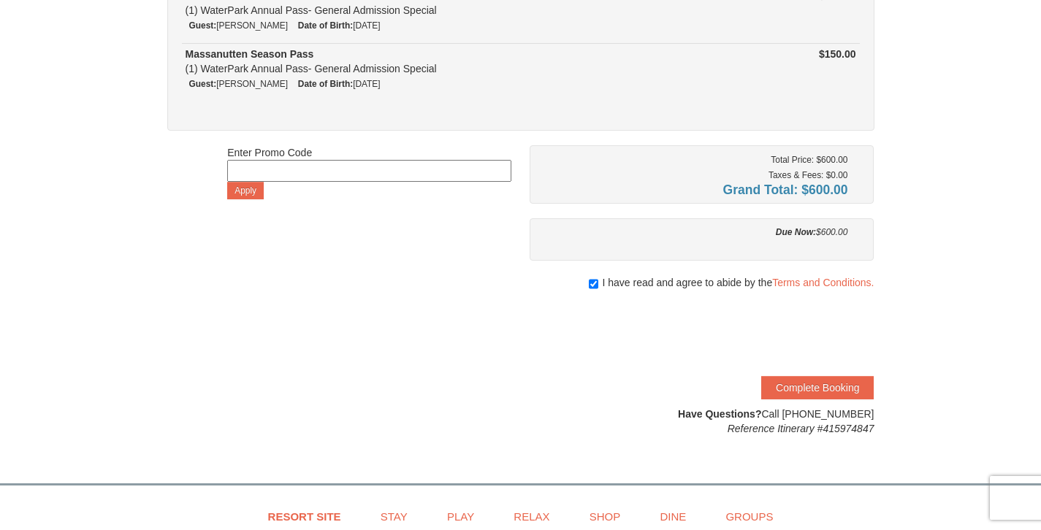
scroll to position [299, 0]
click at [841, 391] on button "Complete Booking" at bounding box center [817, 387] width 112 height 23
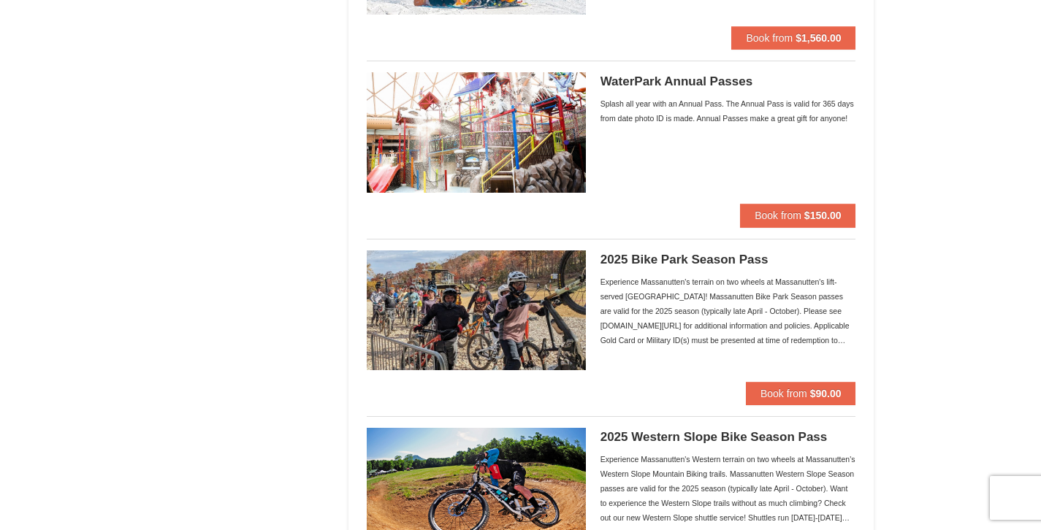
scroll to position [1153, 0]
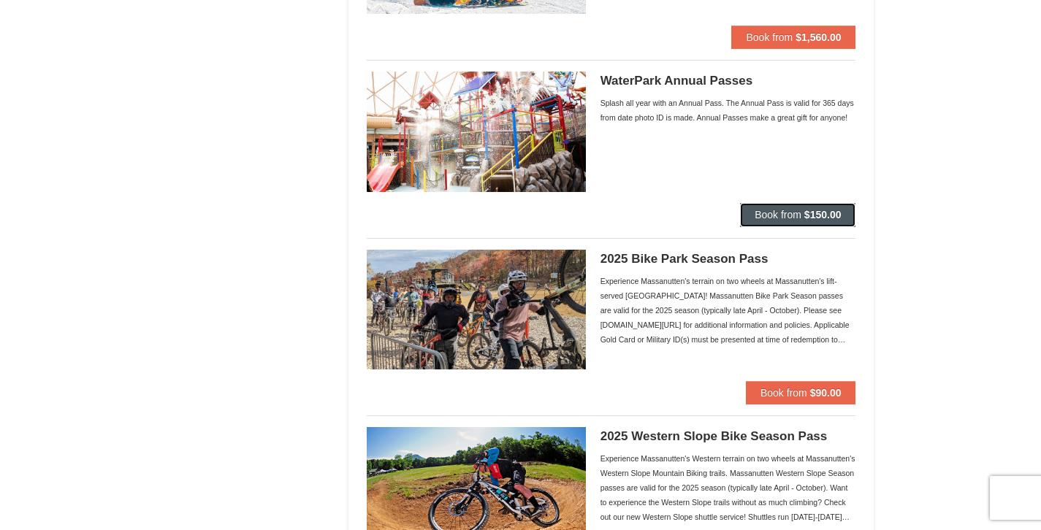
click at [771, 211] on span "Book from" at bounding box center [778, 215] width 47 height 12
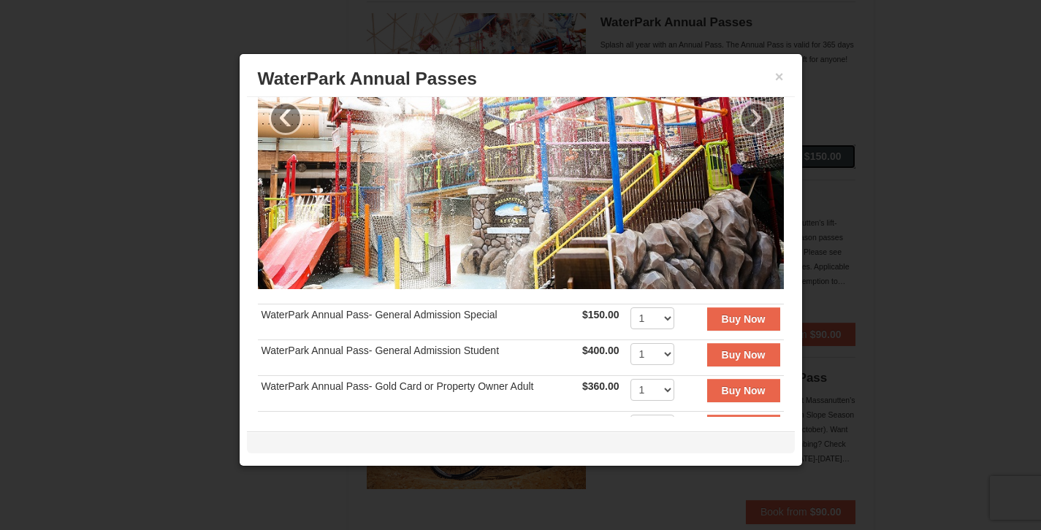
scroll to position [29, 0]
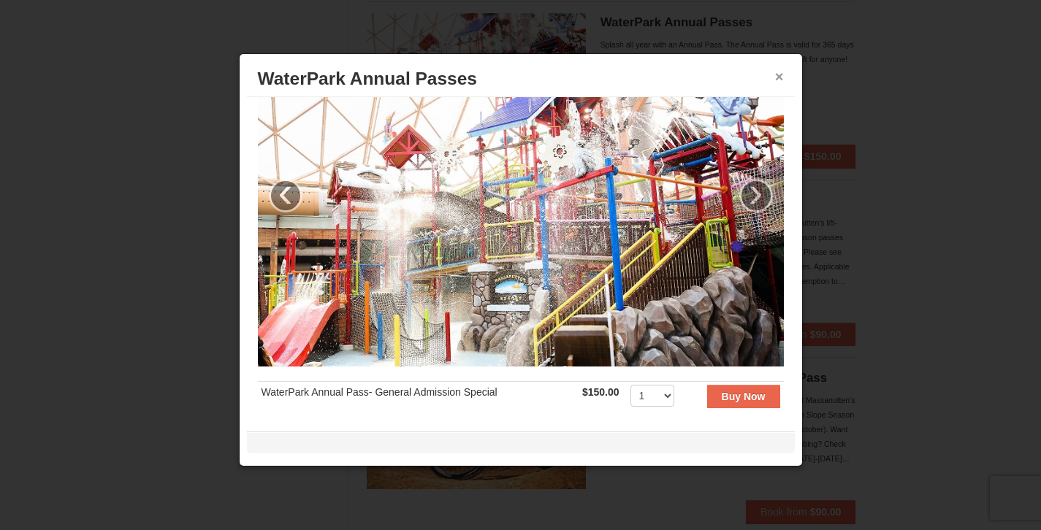
click at [782, 77] on button "×" at bounding box center [779, 76] width 9 height 15
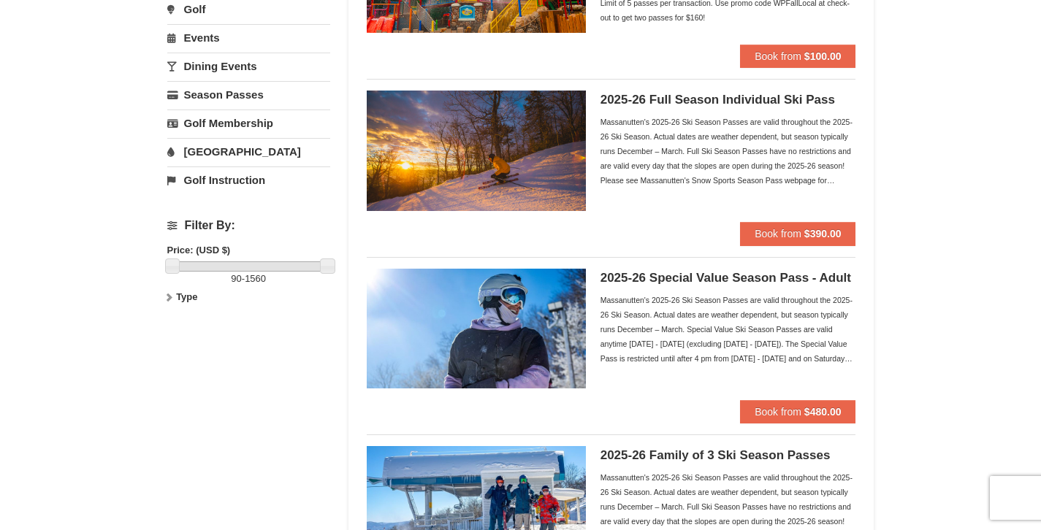
scroll to position [274, 0]
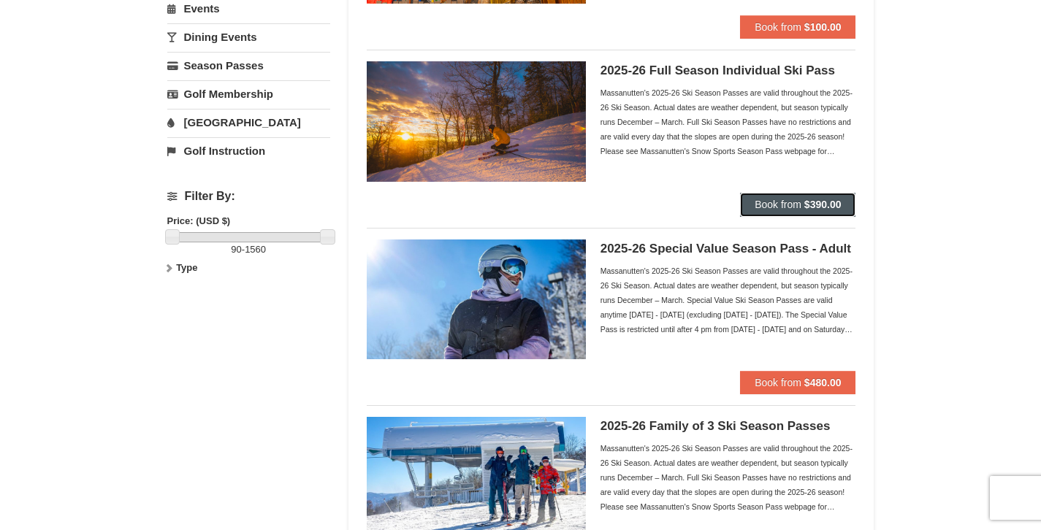
click at [816, 200] on strong "$390.00" at bounding box center [822, 205] width 37 height 12
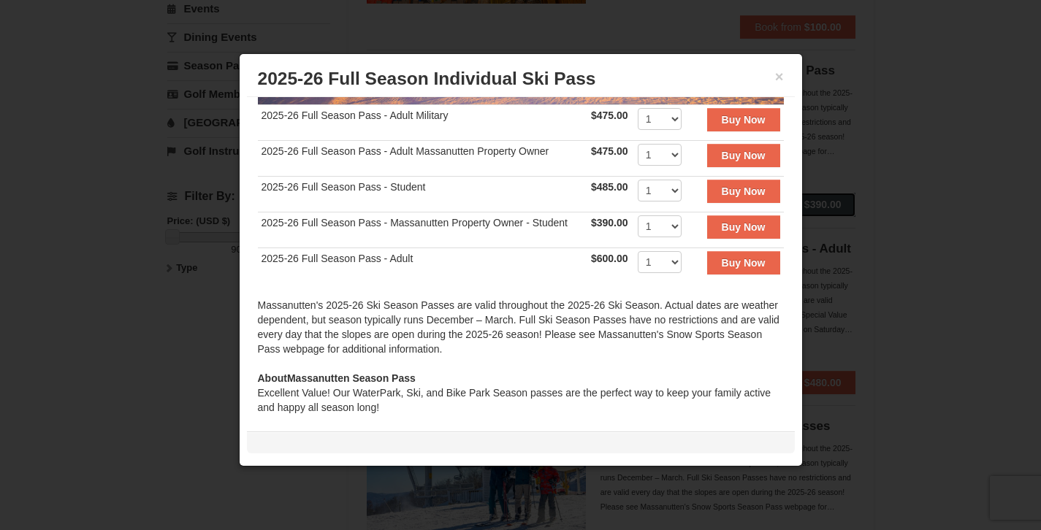
scroll to position [294, 0]
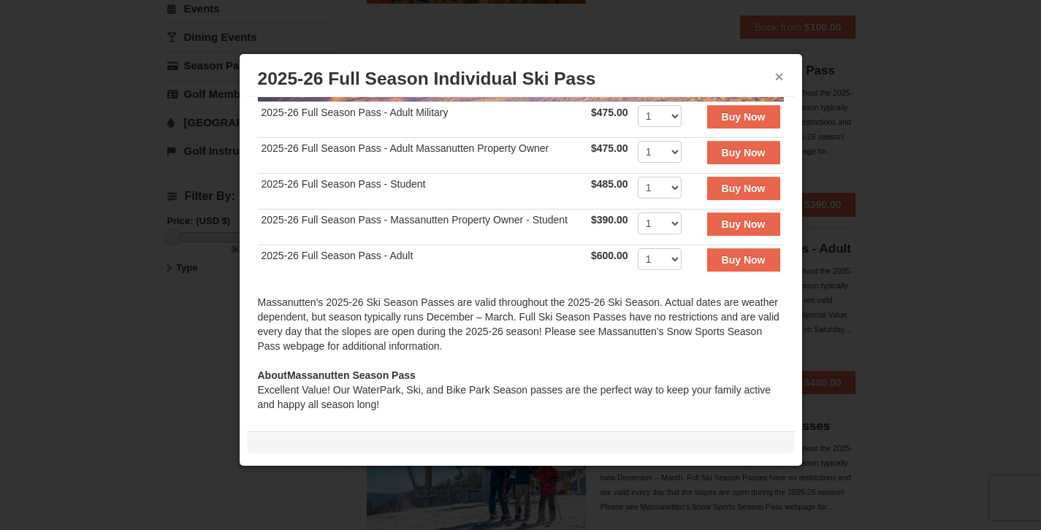
click at [780, 73] on button "×" at bounding box center [779, 76] width 9 height 15
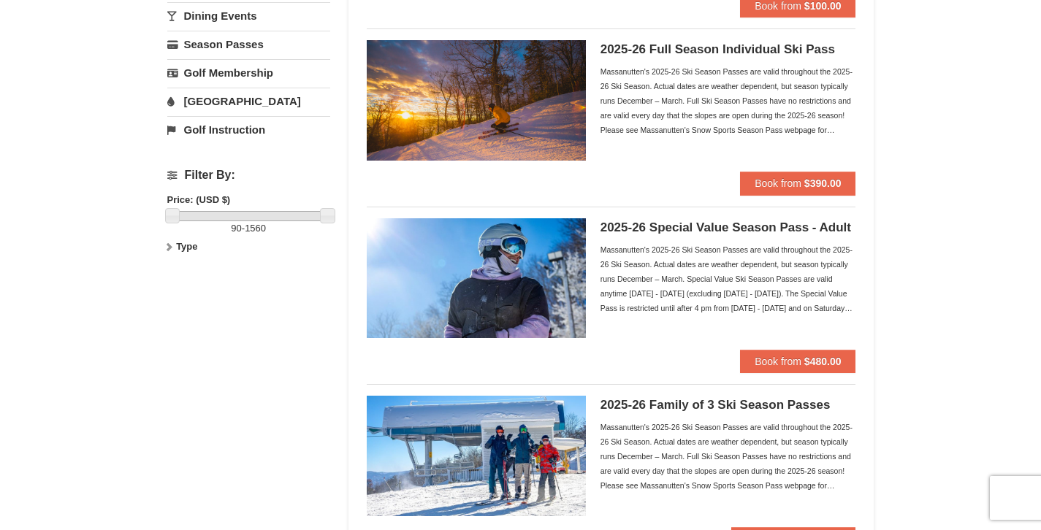
scroll to position [296, 0]
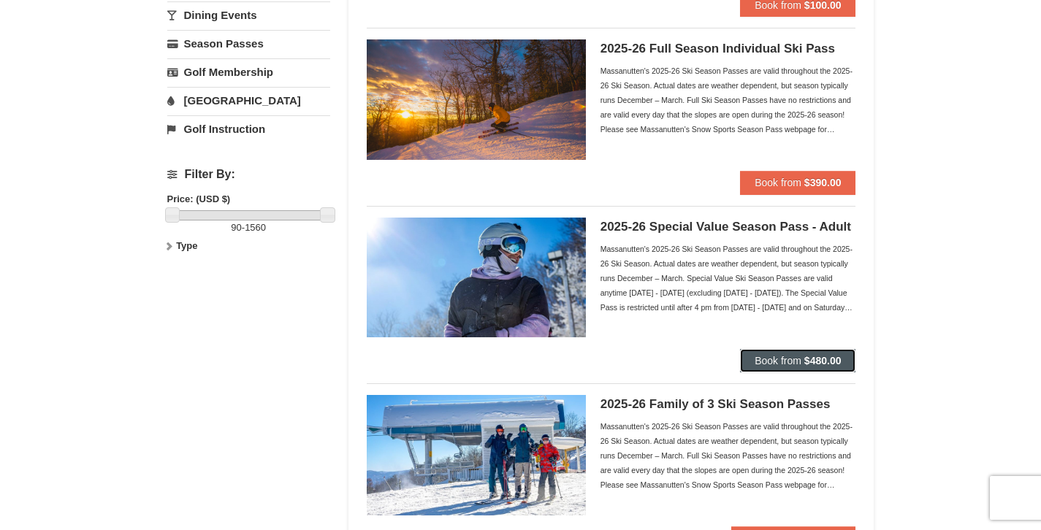
click at [809, 356] on strong "$480.00" at bounding box center [822, 361] width 37 height 12
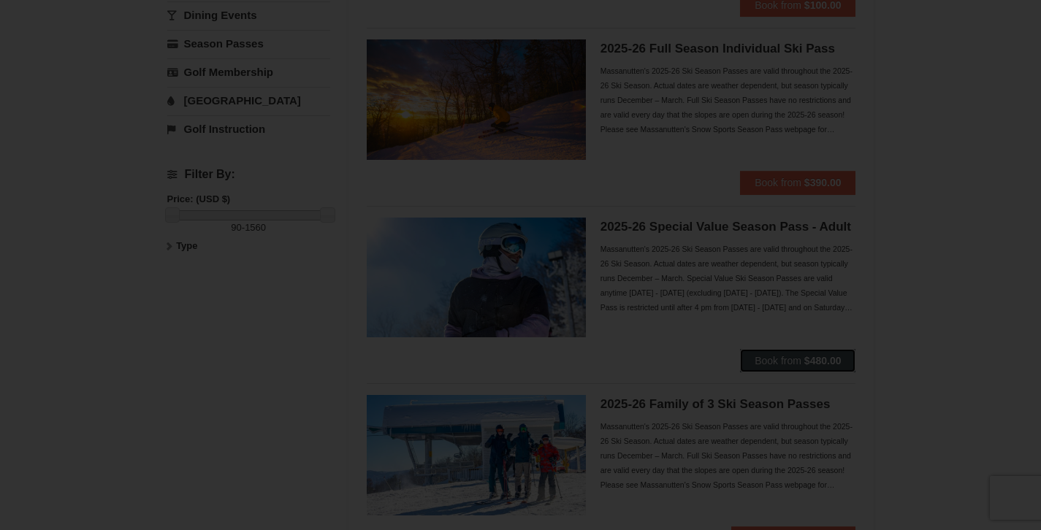
scroll to position [0, 0]
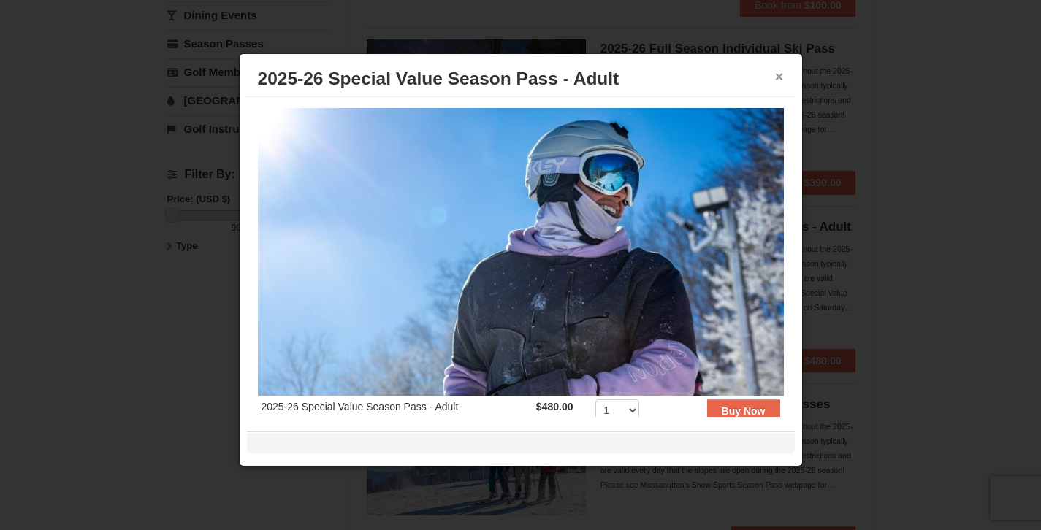
click at [777, 79] on button "×" at bounding box center [779, 76] width 9 height 15
